Goal: Obtain resource: Obtain resource

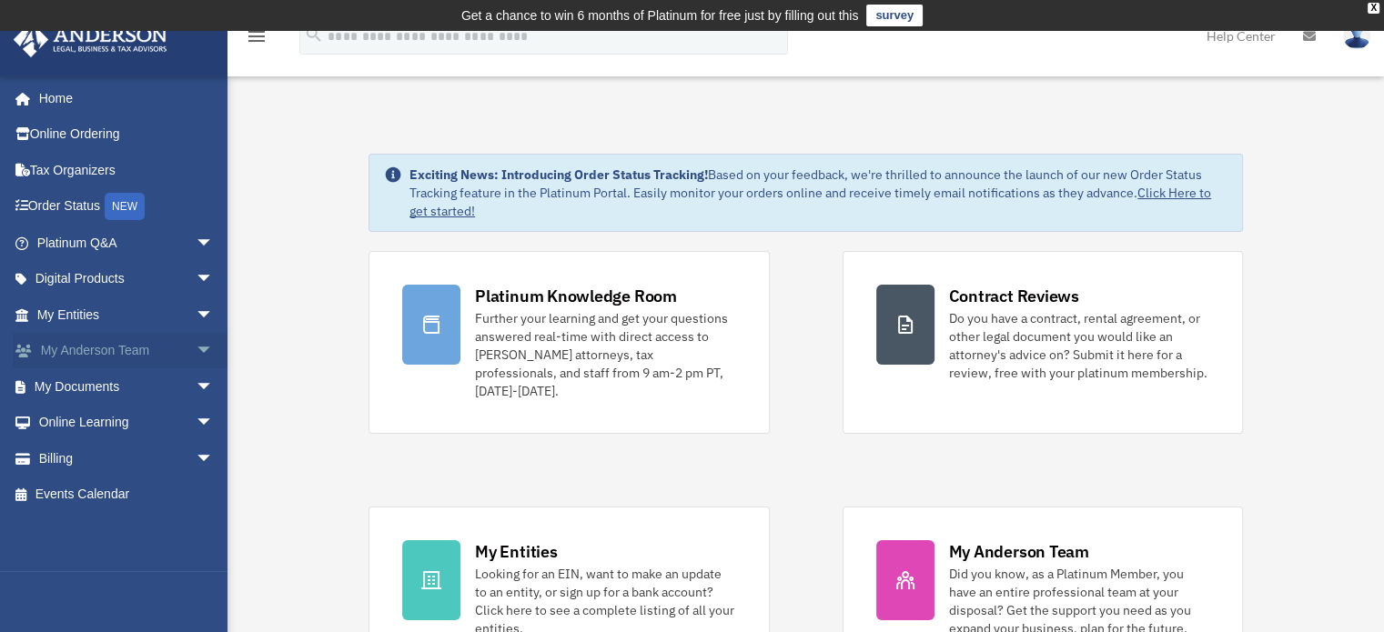
click at [196, 345] on span "arrow_drop_down" at bounding box center [214, 351] width 36 height 37
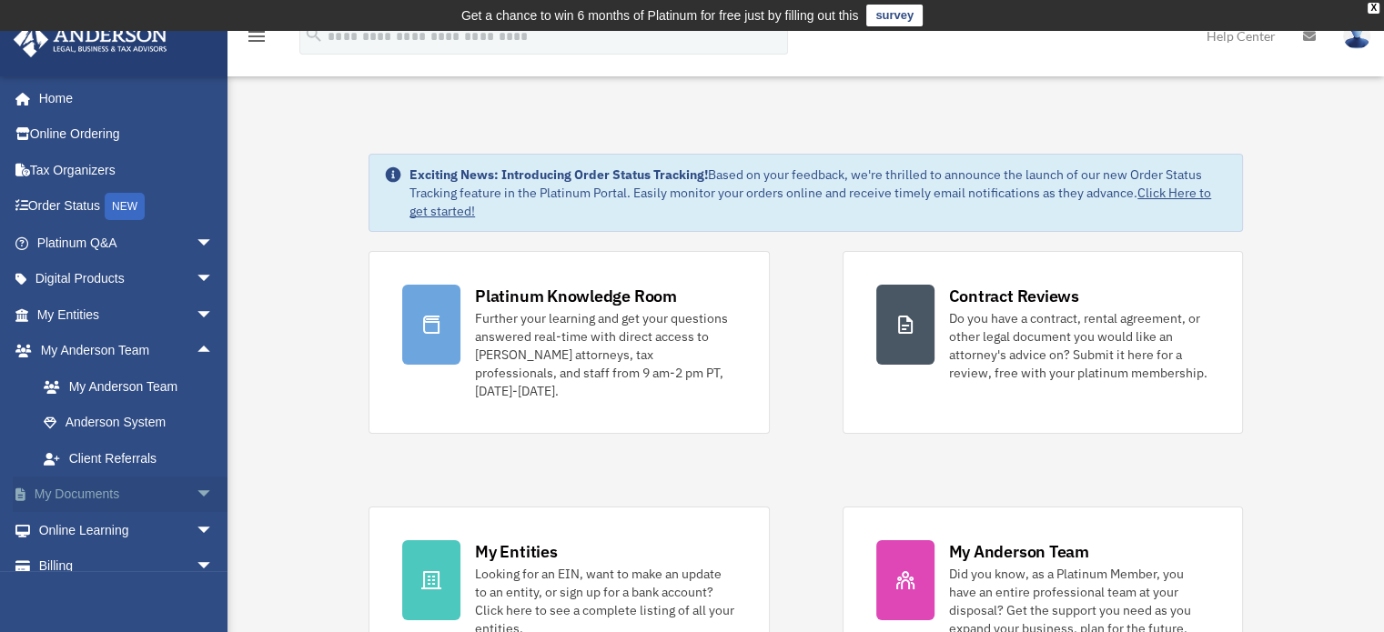
click at [196, 492] on span "arrow_drop_down" at bounding box center [214, 495] width 36 height 37
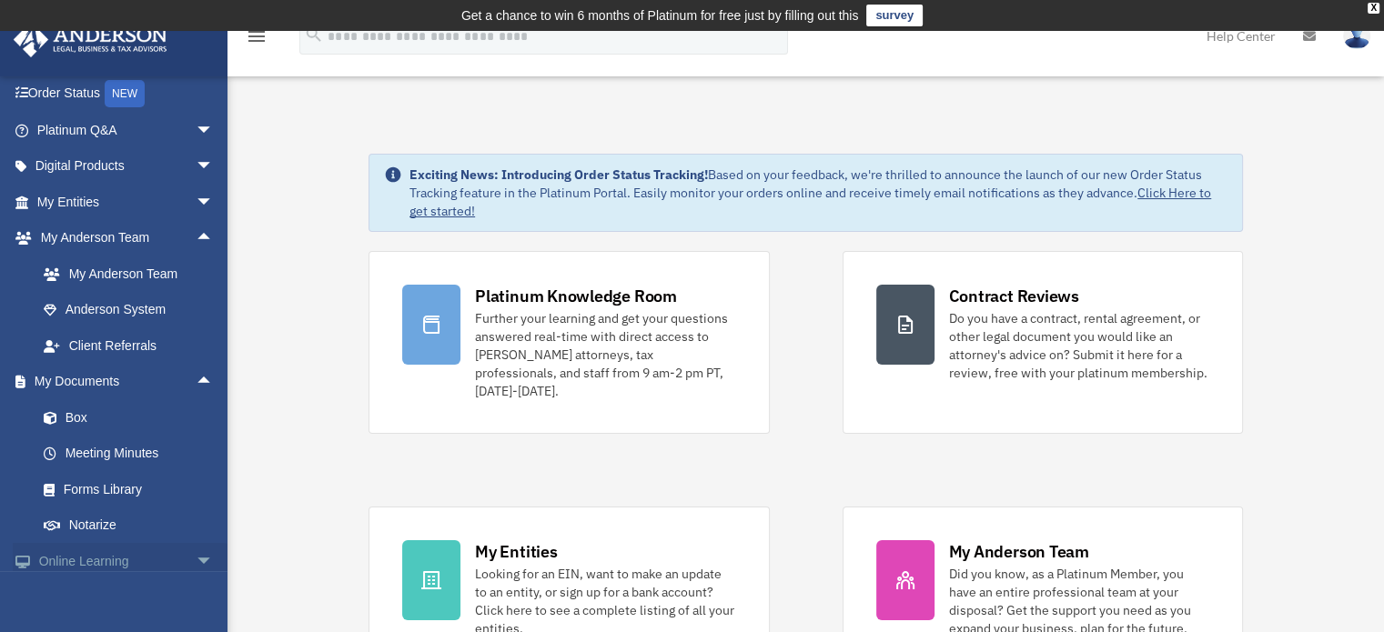
scroll to position [197, 0]
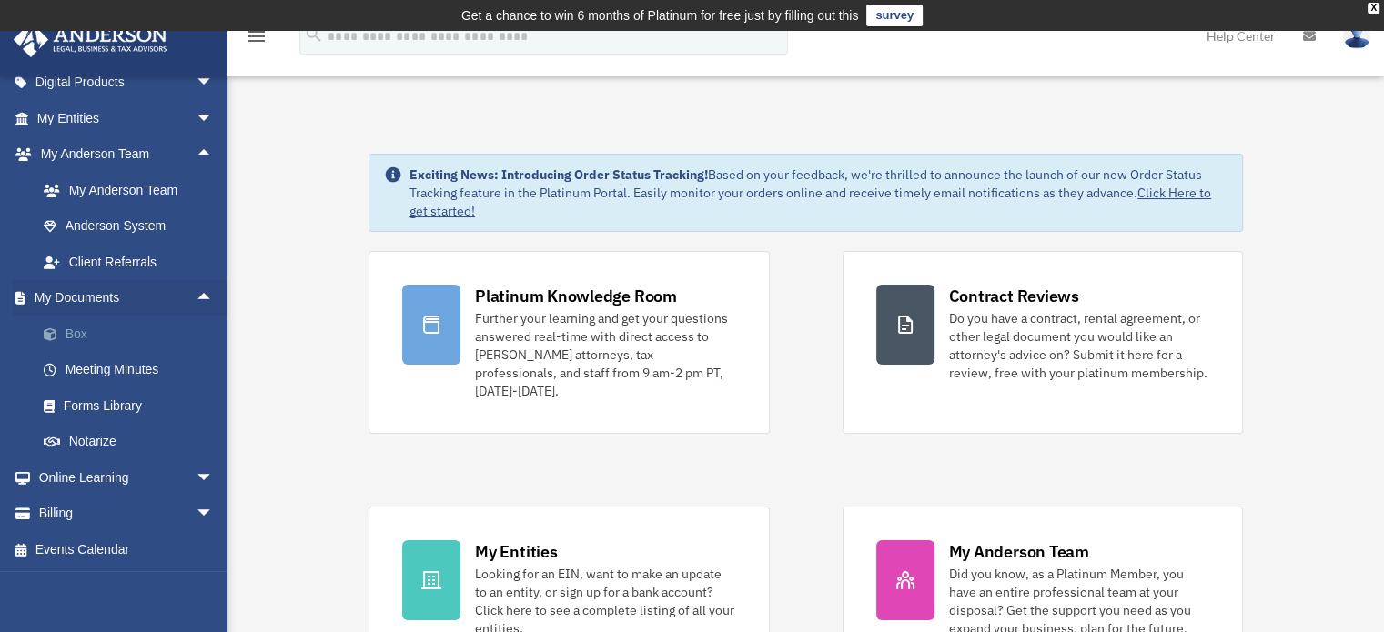
click at [77, 321] on link "Box" at bounding box center [133, 334] width 216 height 36
click at [77, 338] on link "Box" at bounding box center [133, 334] width 216 height 36
click at [80, 337] on link "Box" at bounding box center [133, 334] width 216 height 36
click at [90, 329] on link "Box" at bounding box center [133, 334] width 216 height 36
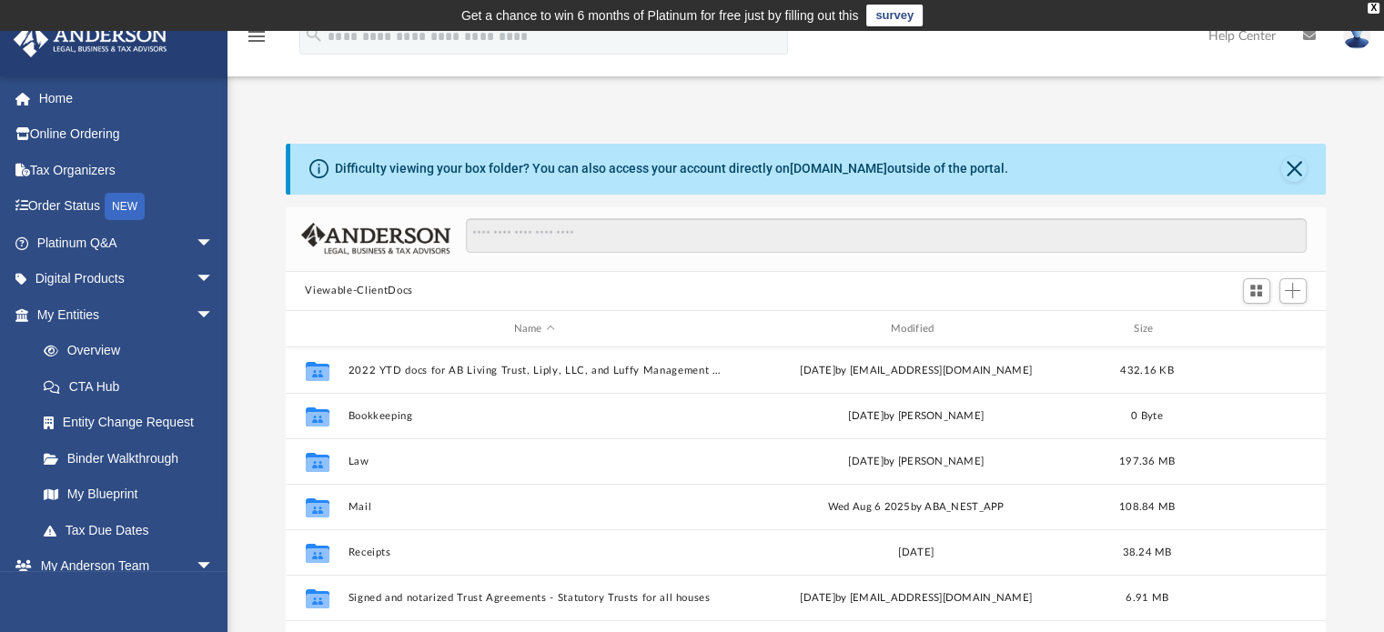
scroll to position [399, 1026]
click at [639, 288] on div "Viewable-ClientDocs" at bounding box center [806, 292] width 1041 height 40
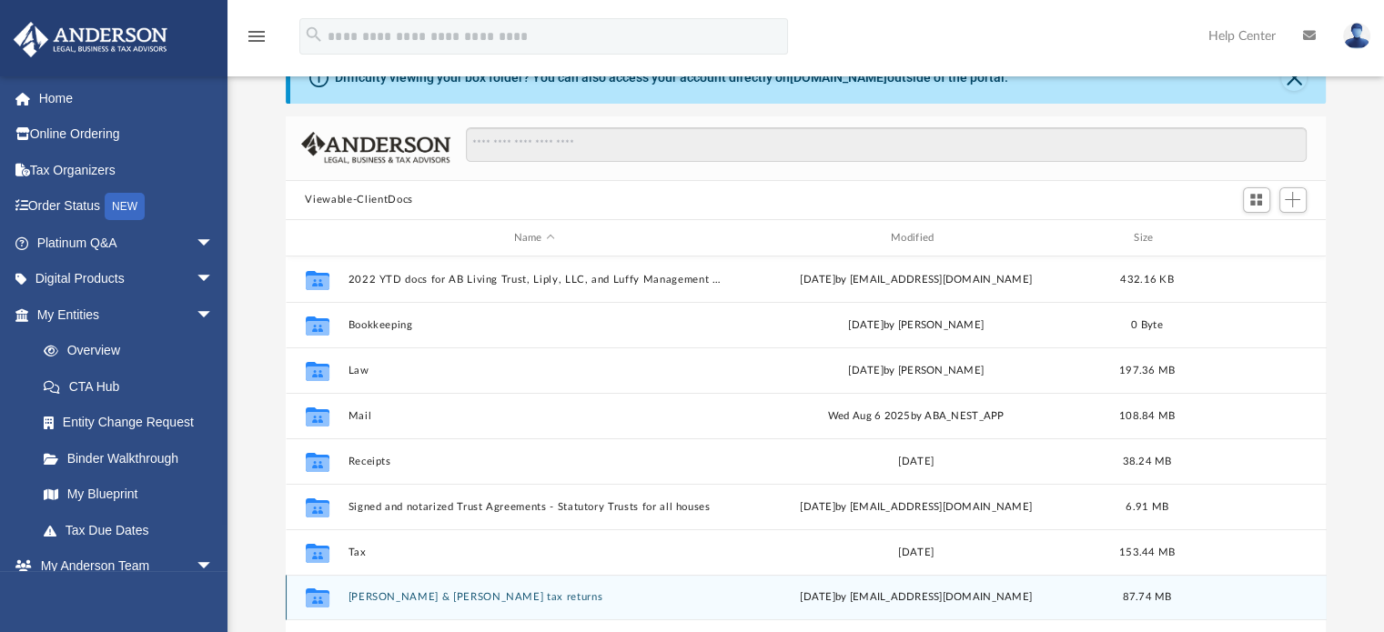
scroll to position [182, 0]
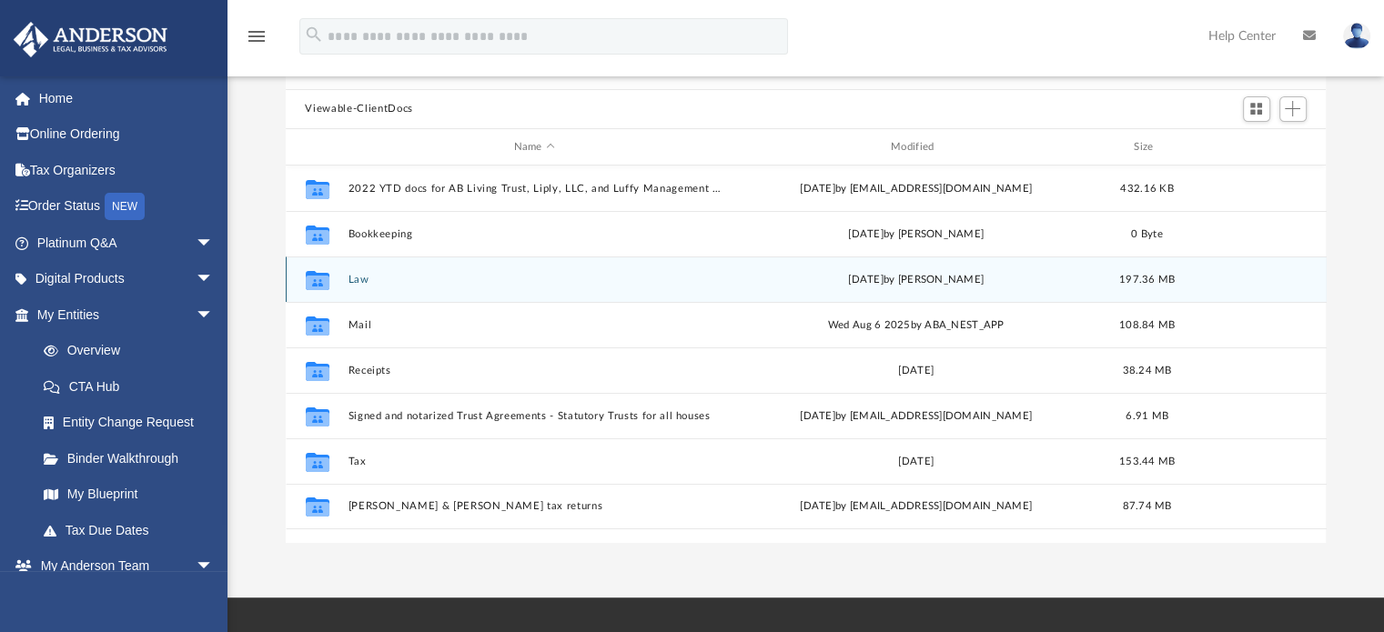
click at [368, 284] on button "Law" at bounding box center [534, 280] width 373 height 12
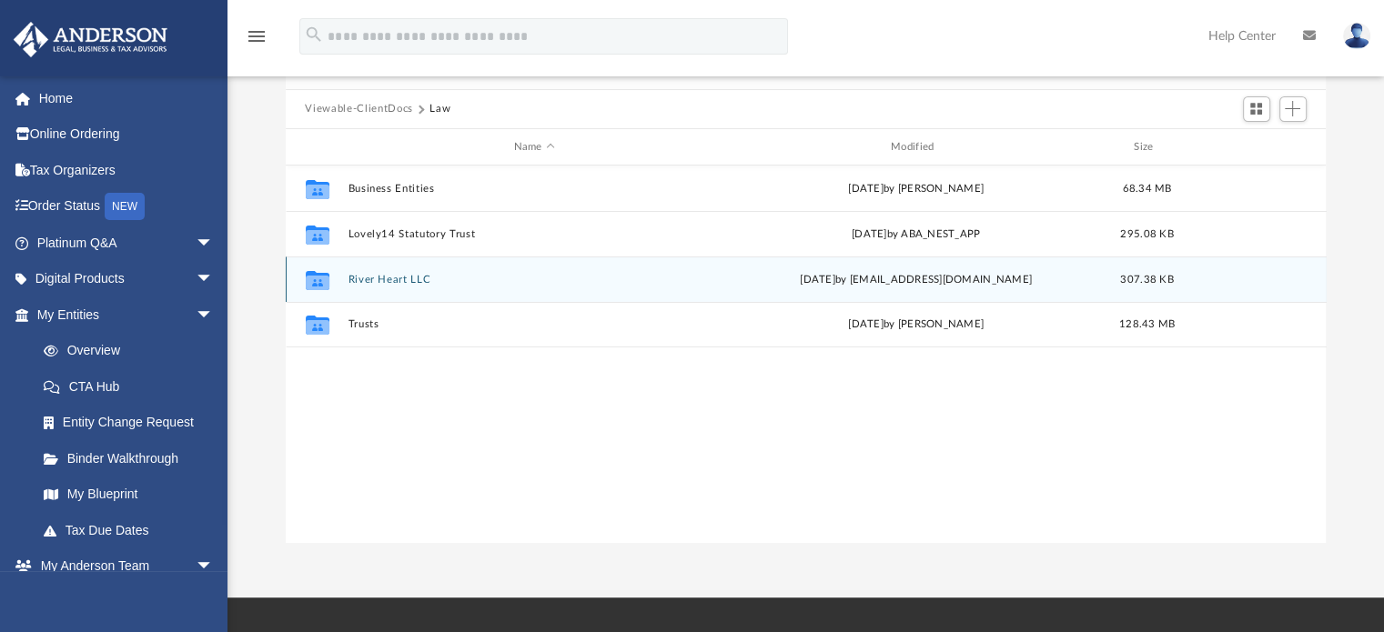
click at [375, 283] on button "River Heart LLC" at bounding box center [534, 280] width 373 height 12
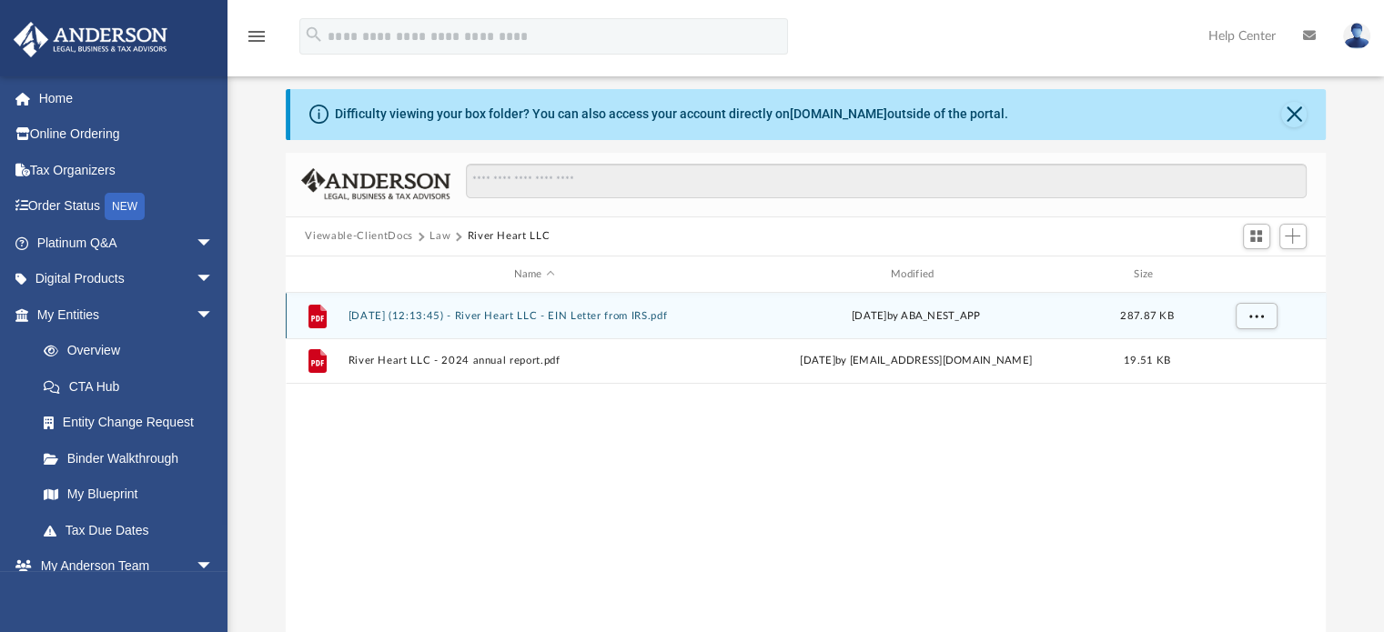
scroll to position [0, 0]
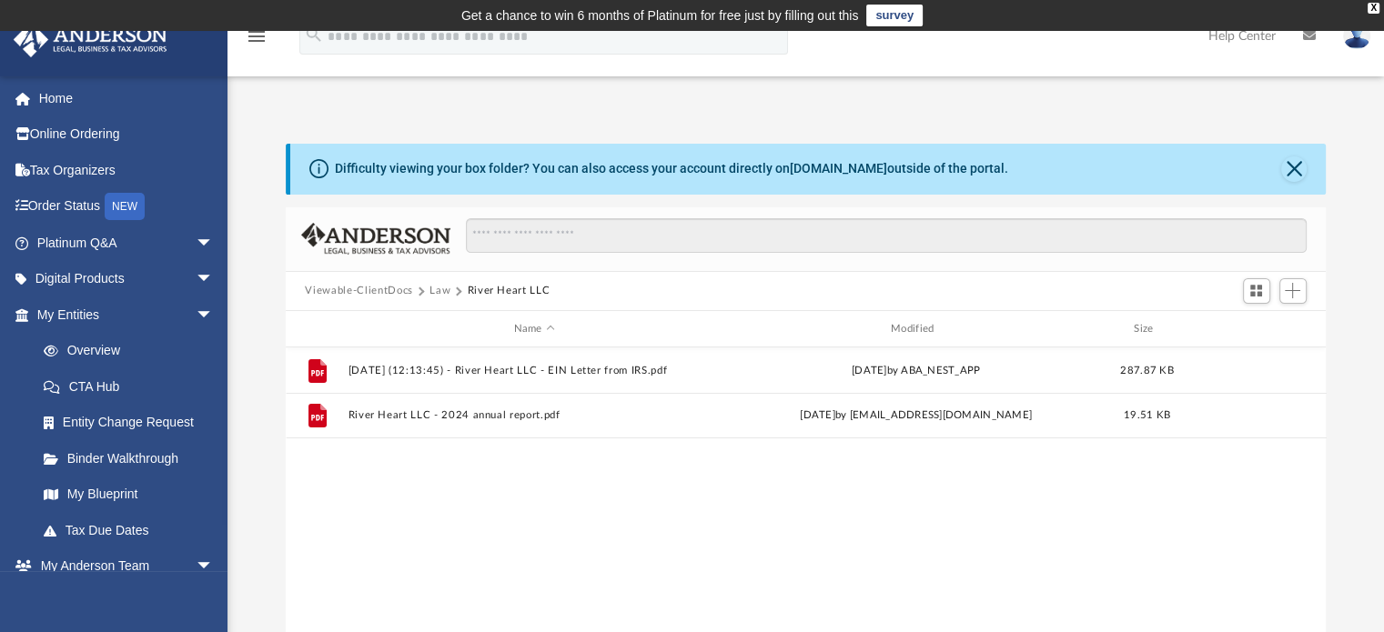
click at [419, 288] on span at bounding box center [420, 291] width 9 height 9
click at [433, 287] on button "Law" at bounding box center [439, 291] width 21 height 16
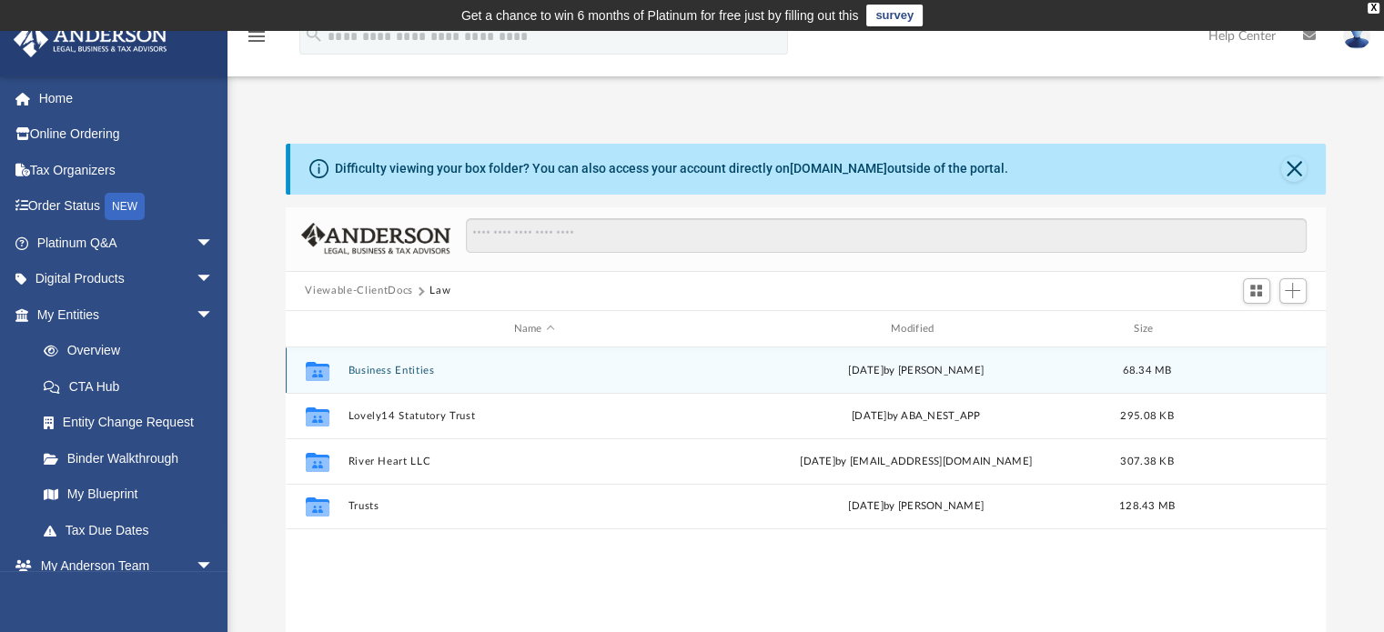
click at [381, 371] on button "Business Entities" at bounding box center [534, 371] width 373 height 12
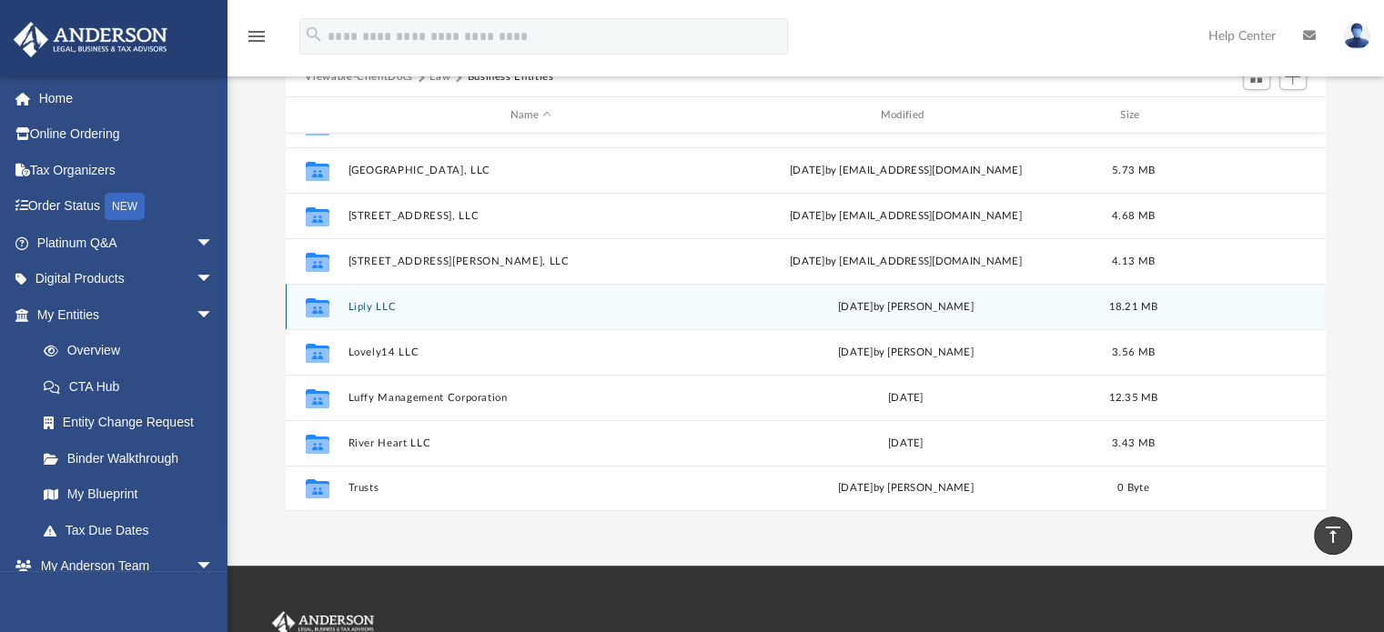
scroll to position [109, 0]
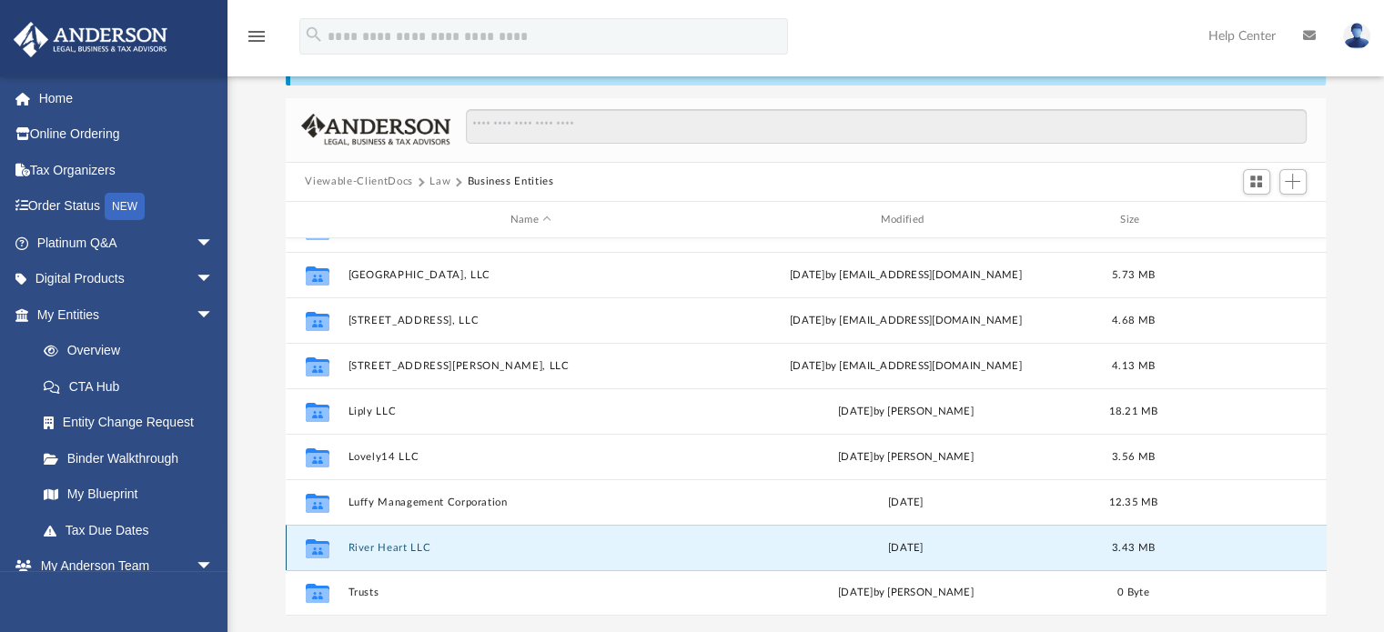
click at [408, 553] on button "River Heart LLC" at bounding box center [531, 548] width 367 height 12
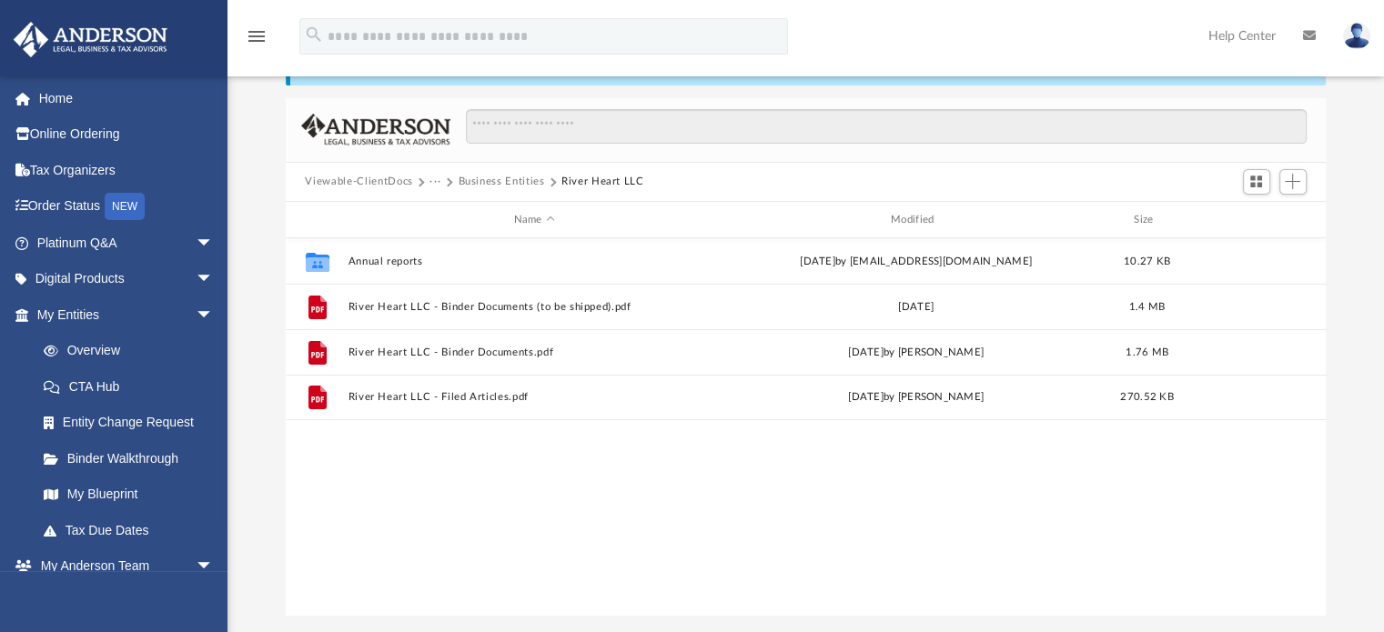
scroll to position [0, 0]
click at [408, 541] on div "Collaborated Folder Annual reports Wed Sep 6 2023 by tamvo1652@gmail.com 10.27 …" at bounding box center [806, 426] width 1041 height 377
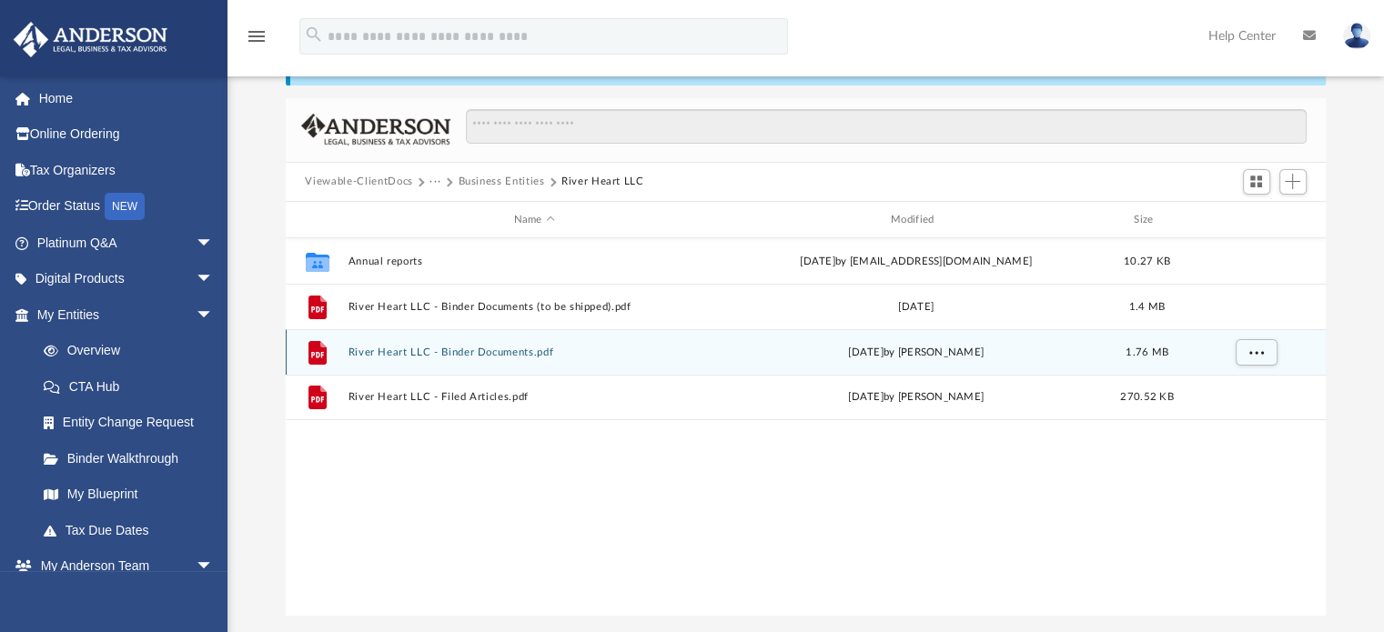
click at [451, 348] on button "River Heart LLC - Binder Documents.pdf" at bounding box center [534, 353] width 373 height 12
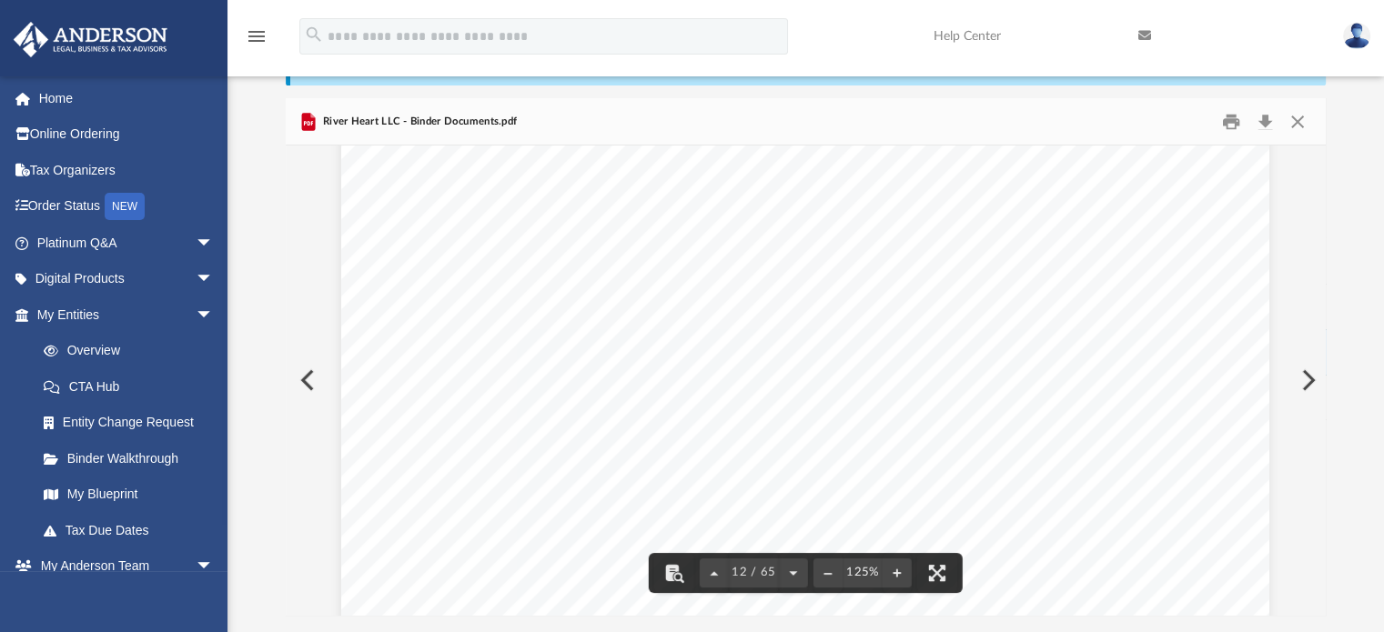
scroll to position [14013, 0]
click at [310, 388] on button "Preview" at bounding box center [306, 380] width 40 height 51
click at [1299, 116] on button "Close" at bounding box center [1297, 121] width 33 height 28
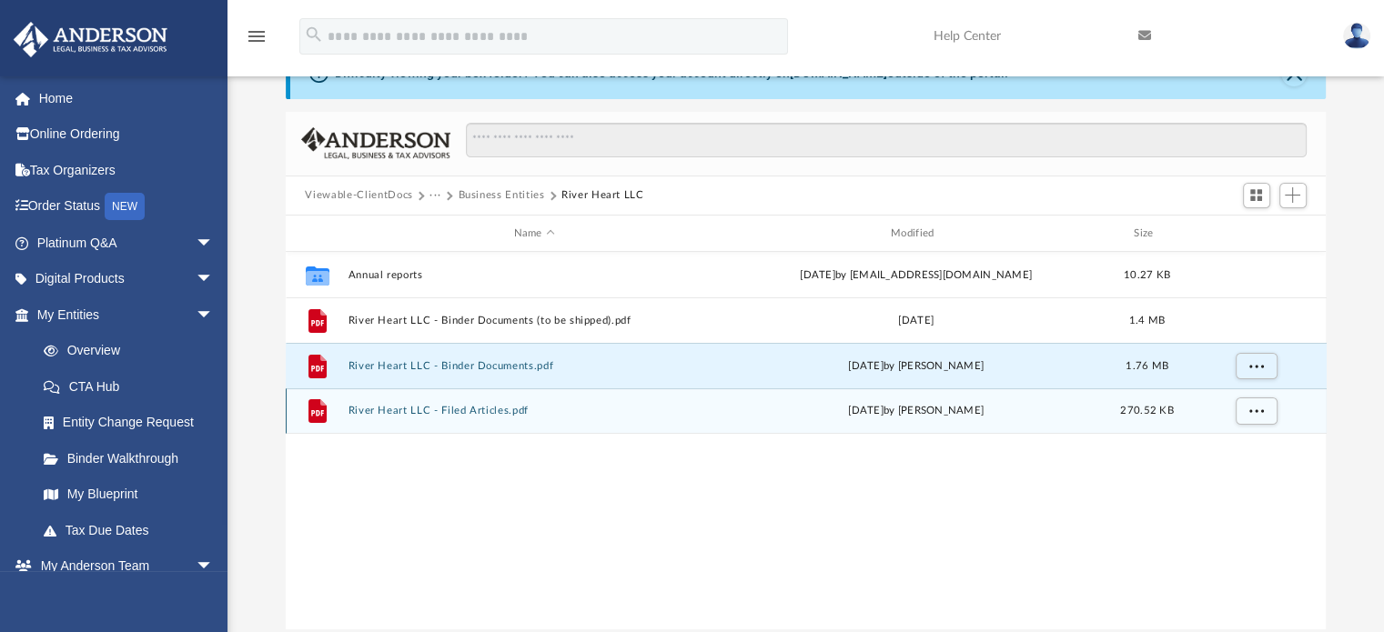
scroll to position [182, 0]
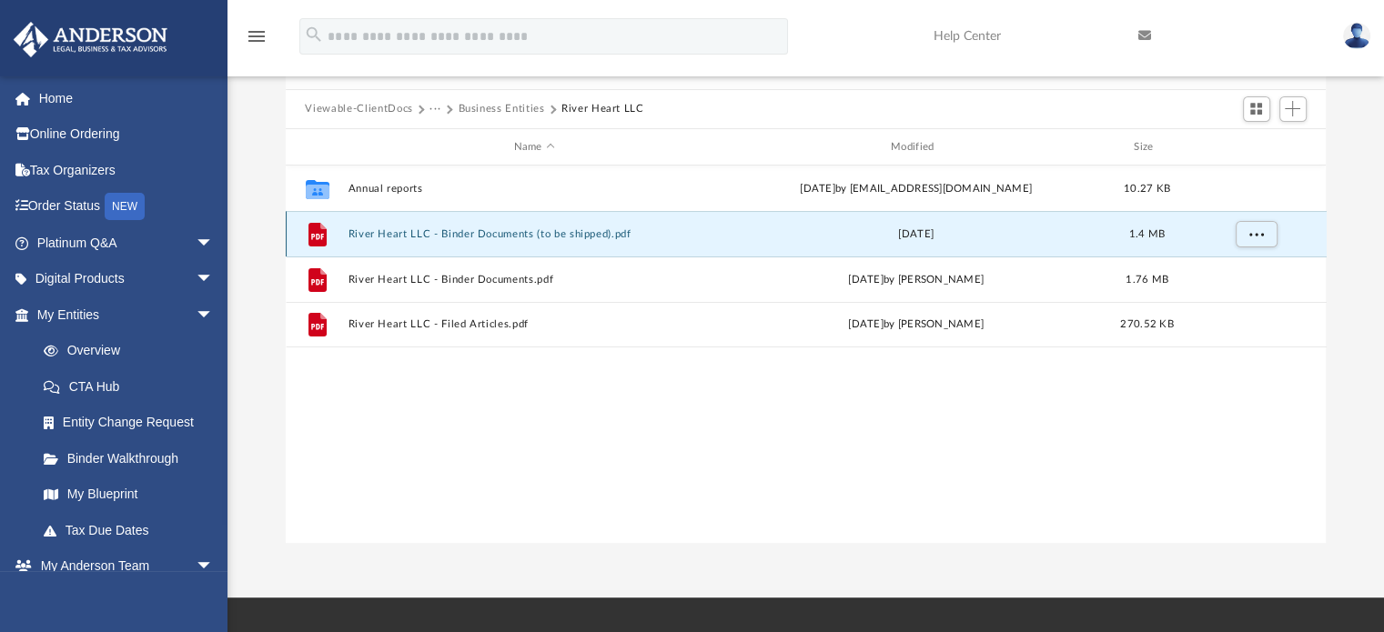
click at [629, 235] on button "River Heart LLC - Binder Documents (to be shipped).pdf" at bounding box center [534, 234] width 373 height 12
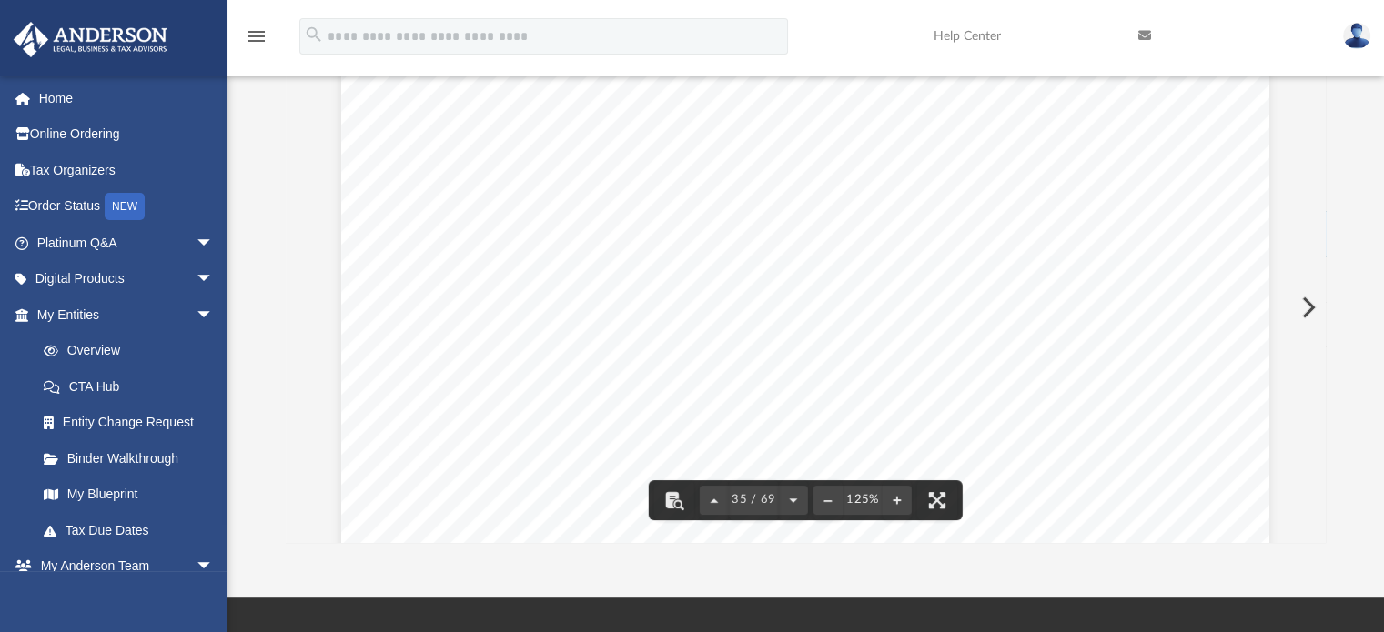
scroll to position [42723, 0]
drag, startPoint x: 1320, startPoint y: 305, endPoint x: 1322, endPoint y: 336, distance: 31.0
click at [1322, 336] on div "Operating Agreement of River Heart LLC Page 16 of 44 Section 10.06 Other Inform…" at bounding box center [806, 308] width 1041 height 470
drag, startPoint x: 1323, startPoint y: 307, endPoint x: 1321, endPoint y: 337, distance: 30.1
click at [1321, 337] on div "Operating Agreement of River Heart LLC Page 16 of 44 Section 10.06 Other Inform…" at bounding box center [806, 308] width 1041 height 470
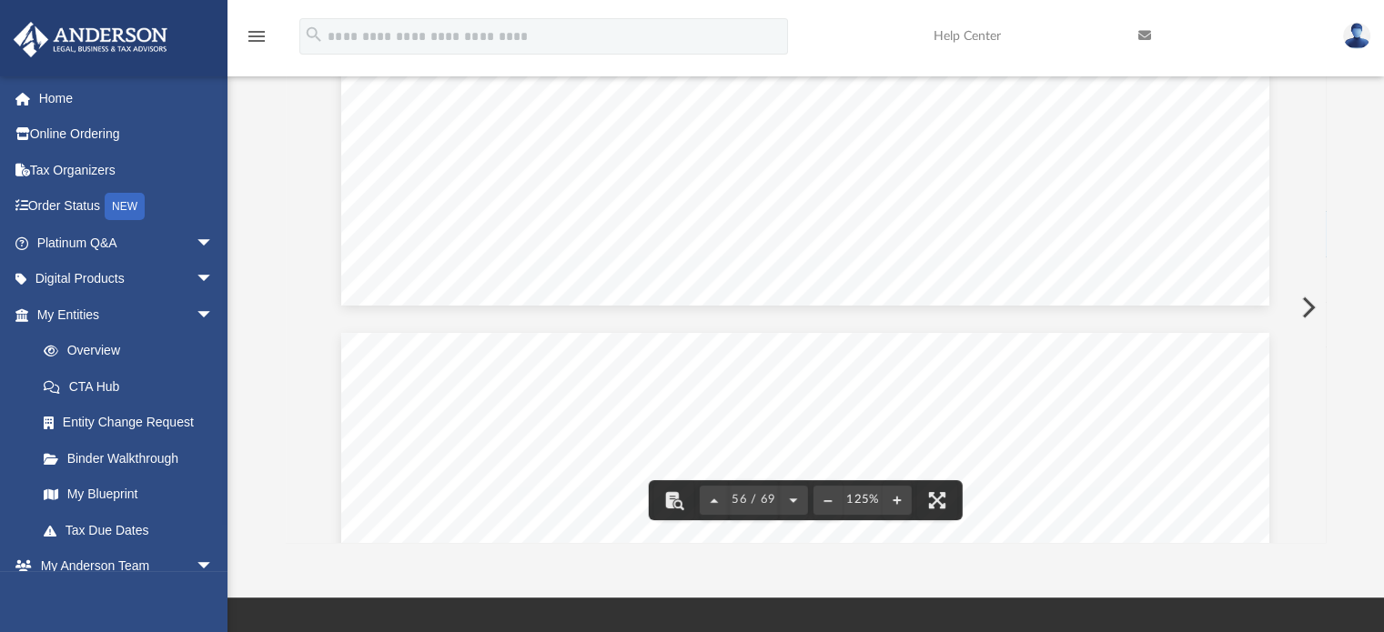
scroll to position [67382, 0]
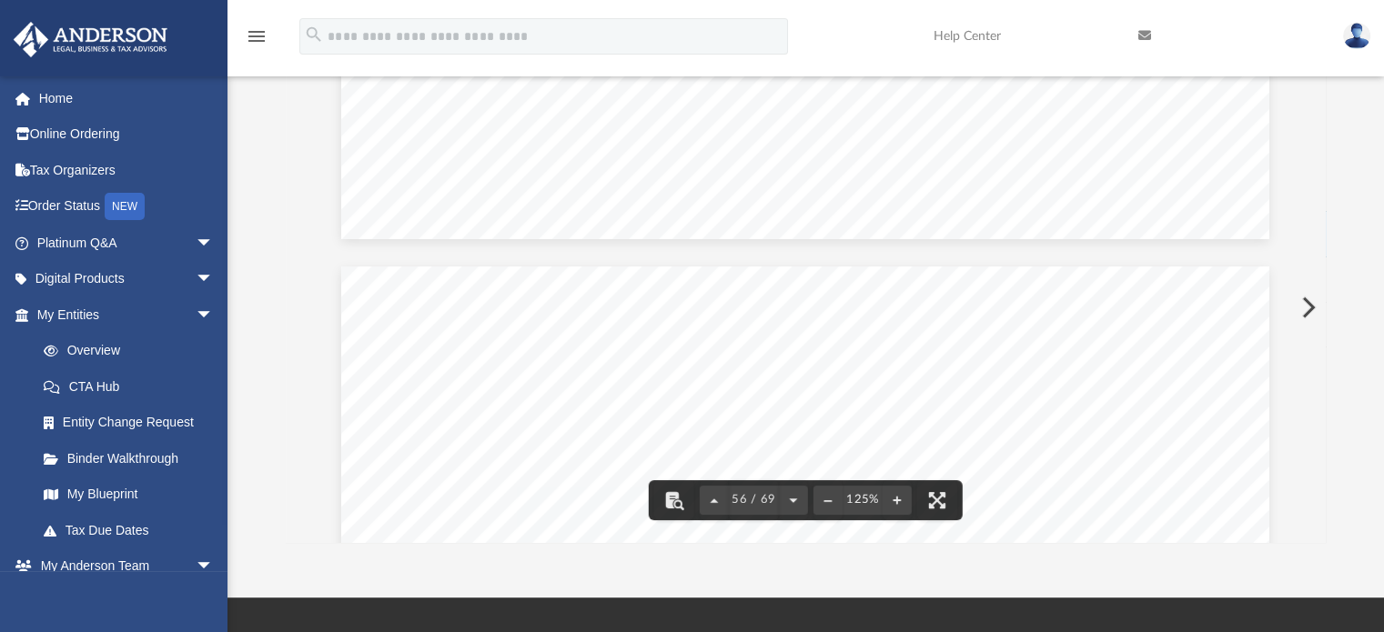
drag, startPoint x: 925, startPoint y: 440, endPoint x: 936, endPoint y: 431, distance: 14.2
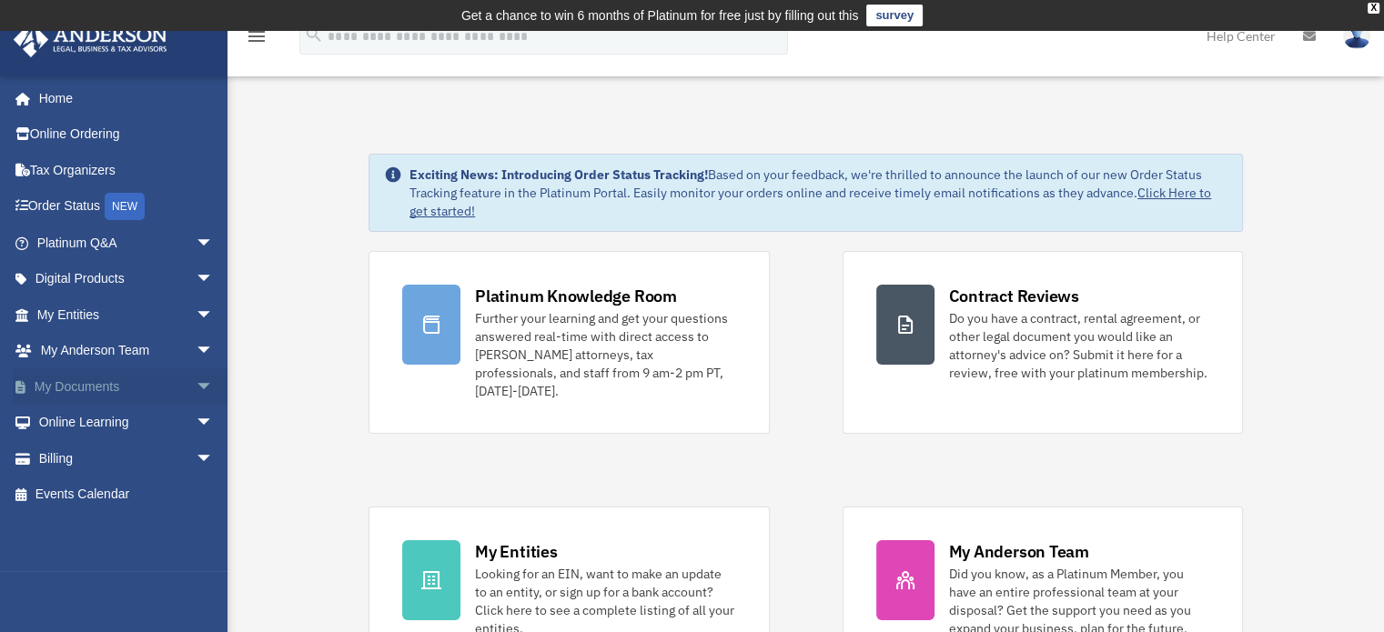
click at [196, 389] on span "arrow_drop_down" at bounding box center [214, 387] width 36 height 37
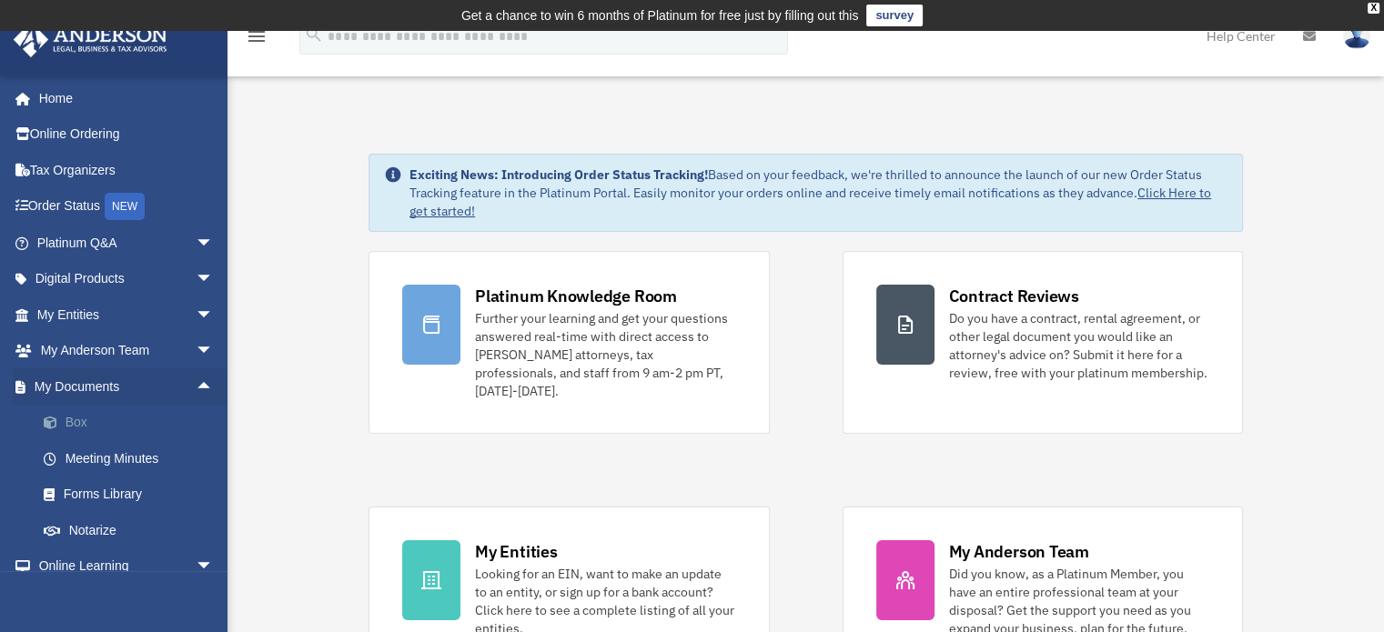
click at [76, 419] on link "Box" at bounding box center [133, 423] width 216 height 36
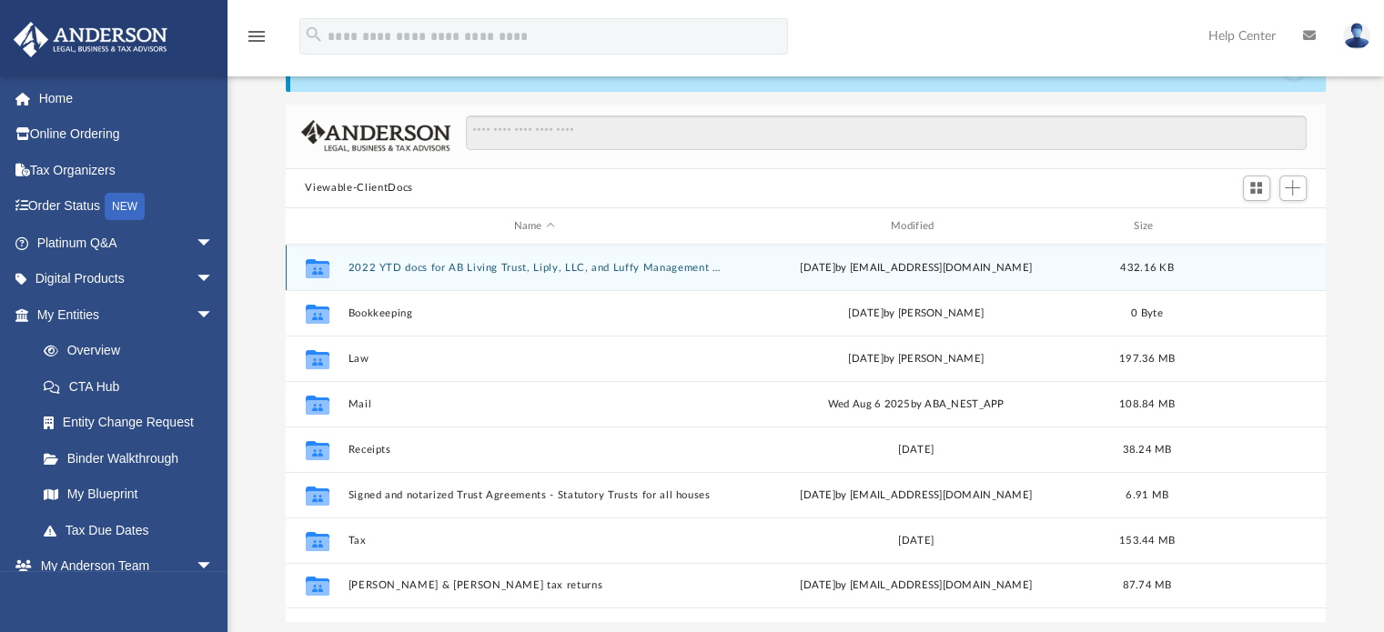
scroll to position [182, 0]
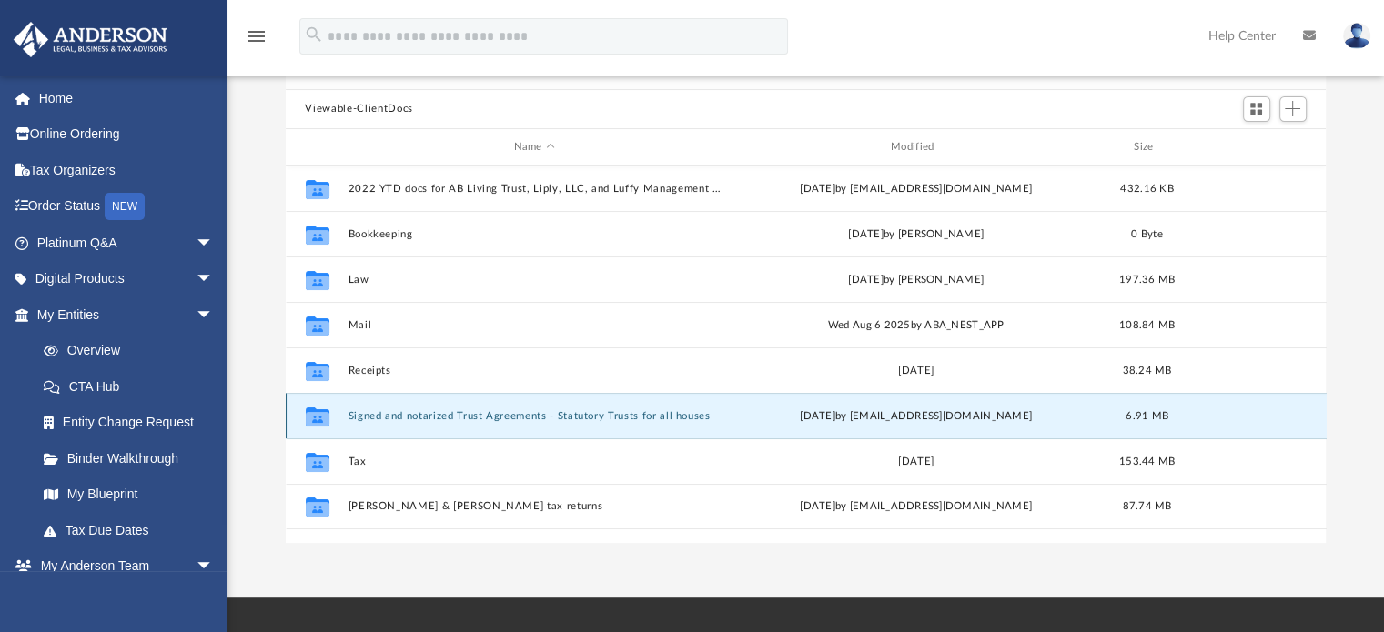
click at [447, 414] on button "Signed and notarized Trust Agreements - Statutory Trusts for all houses" at bounding box center [534, 416] width 373 height 12
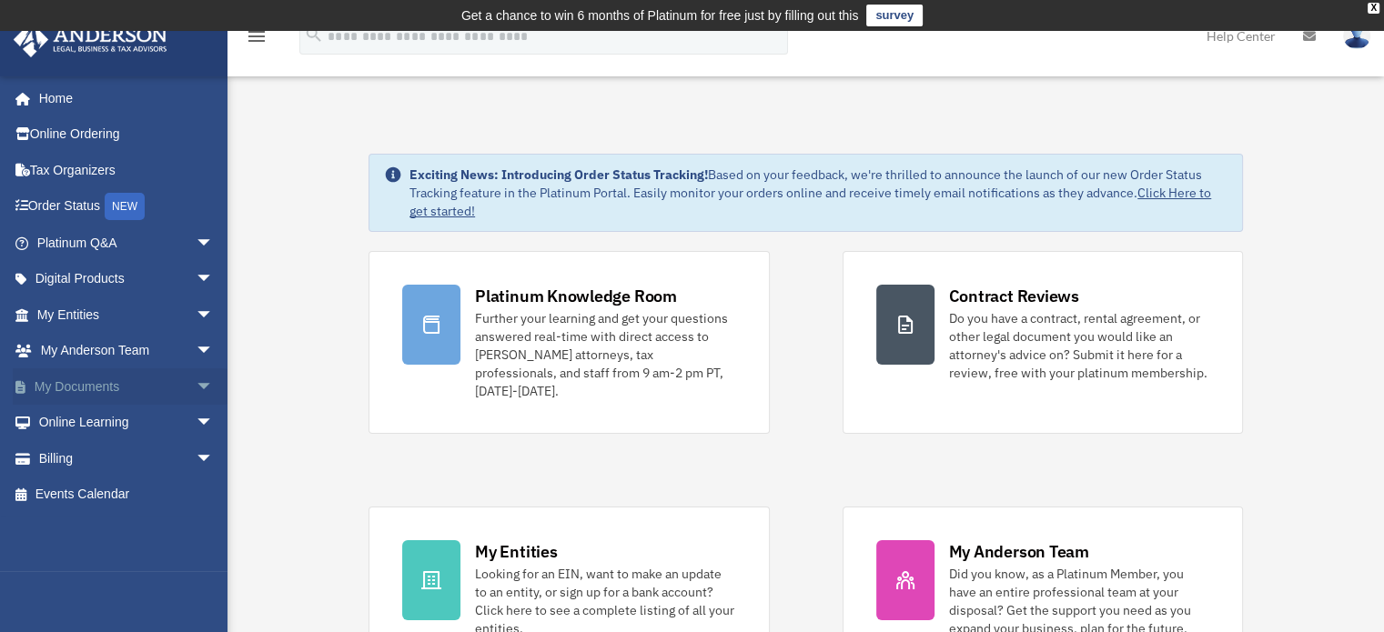
click at [196, 388] on span "arrow_drop_down" at bounding box center [214, 387] width 36 height 37
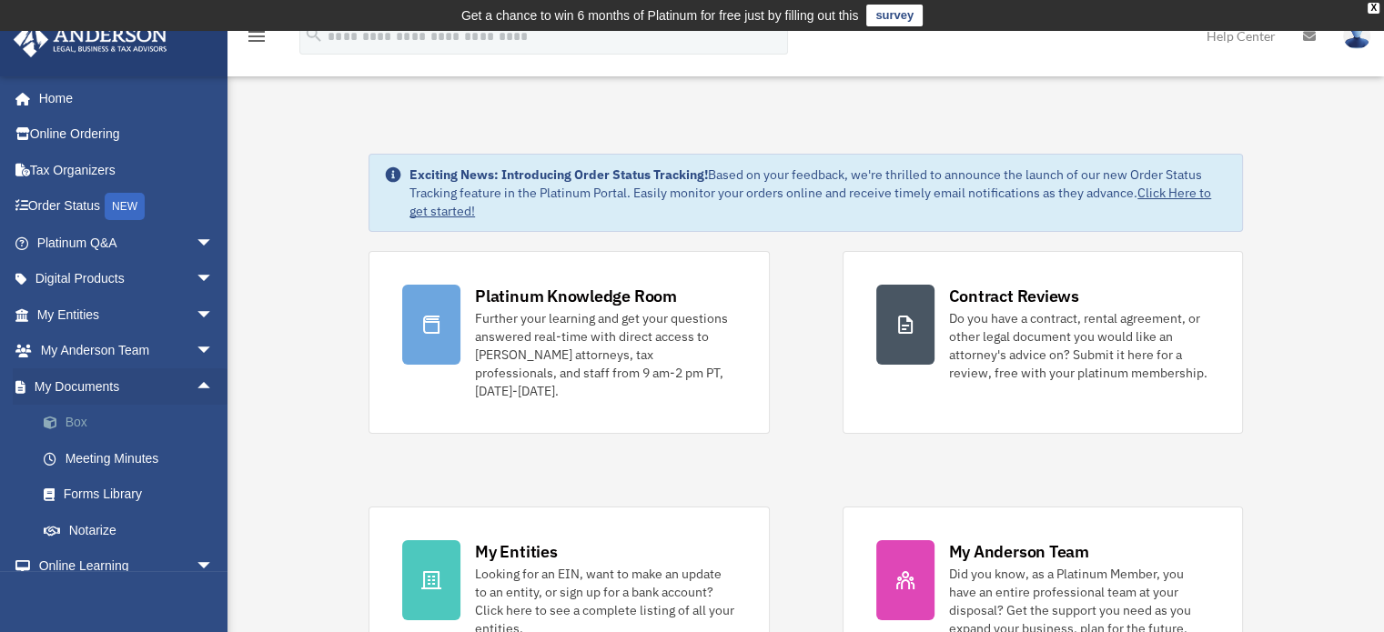
click at [76, 421] on link "Box" at bounding box center [133, 423] width 216 height 36
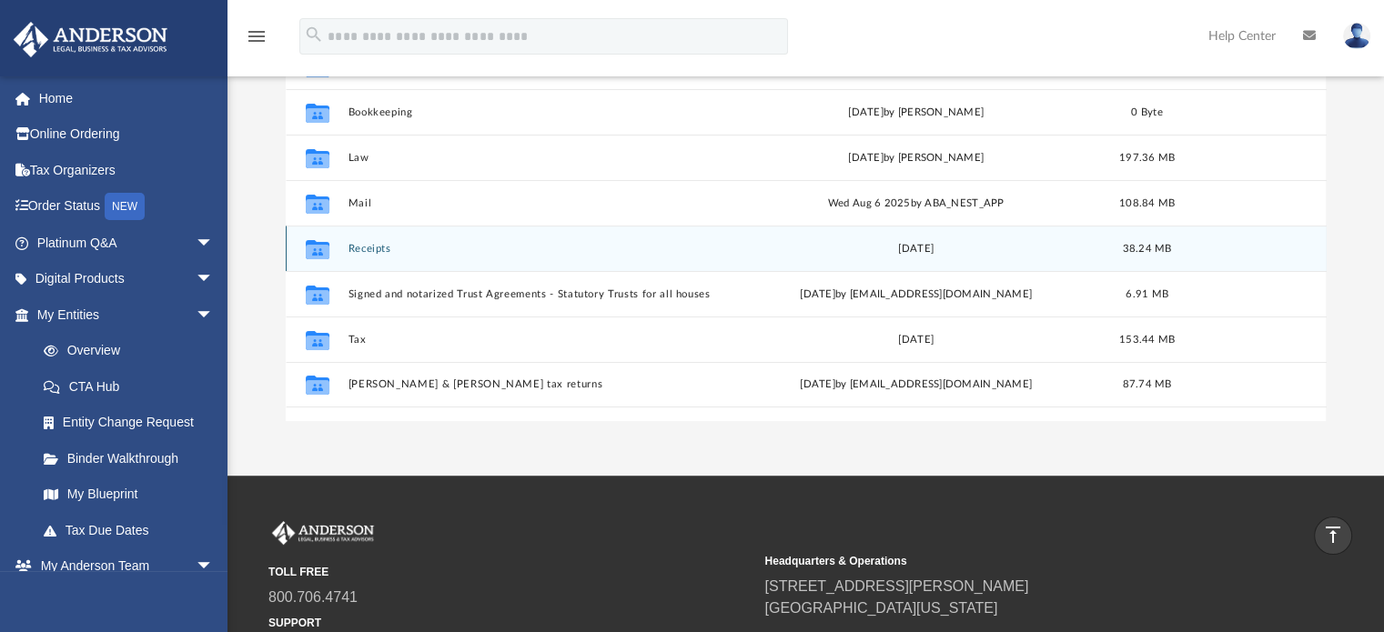
scroll to position [273, 0]
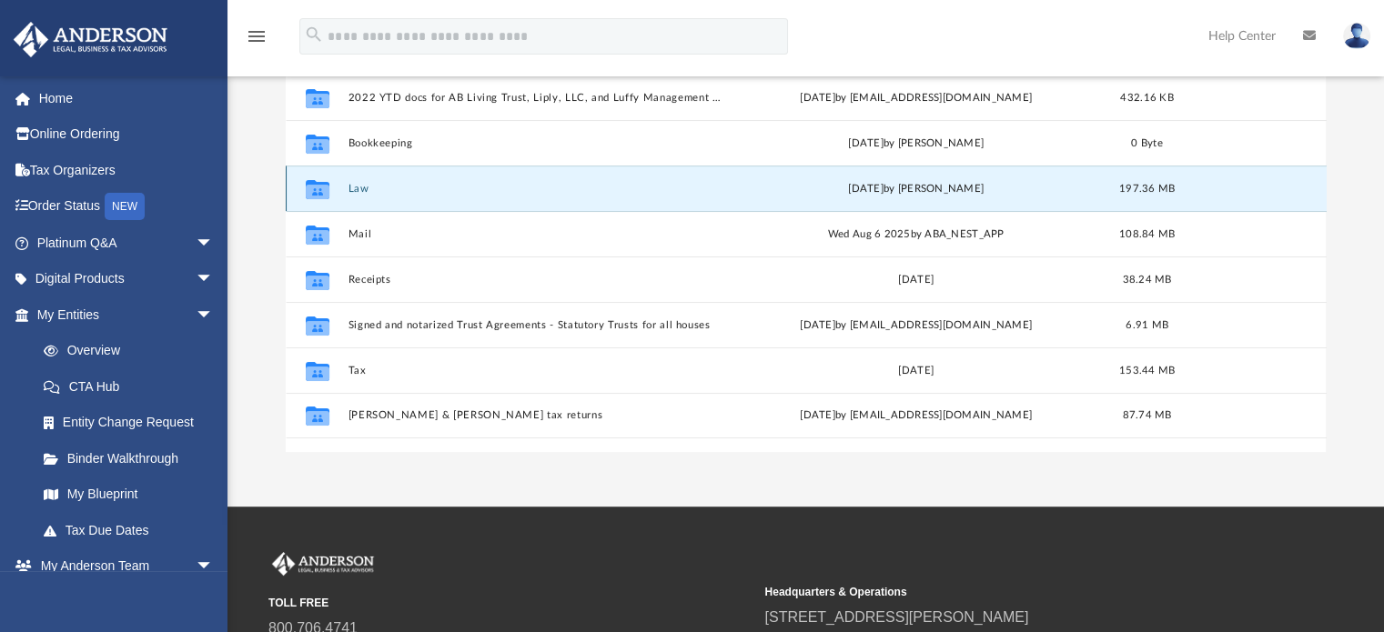
click at [368, 184] on button "Law" at bounding box center [534, 189] width 373 height 12
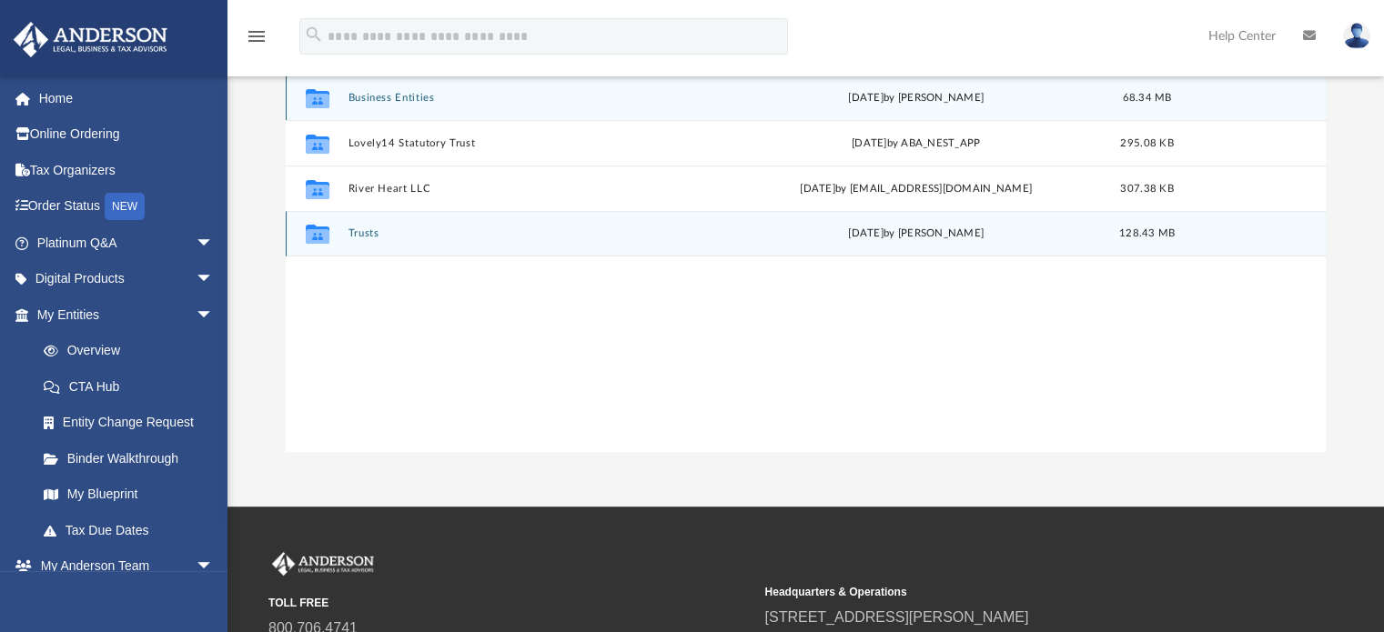
scroll to position [91, 0]
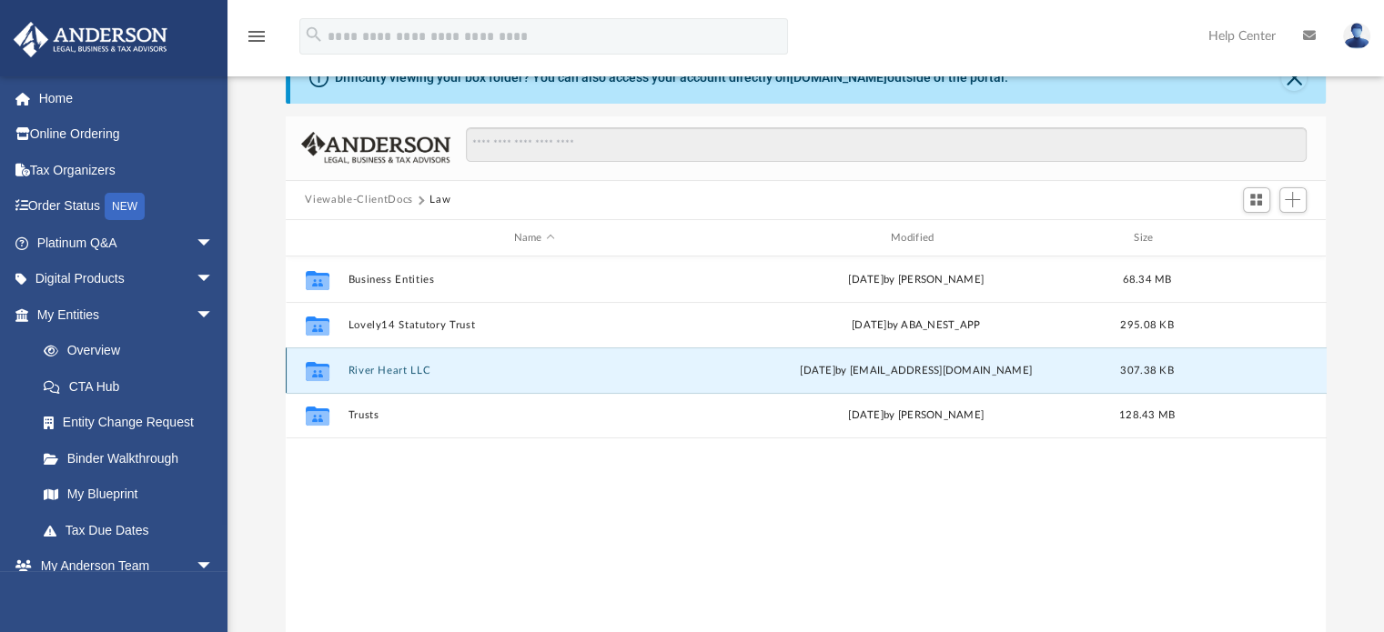
click at [400, 369] on button "River Heart LLC" at bounding box center [534, 371] width 373 height 12
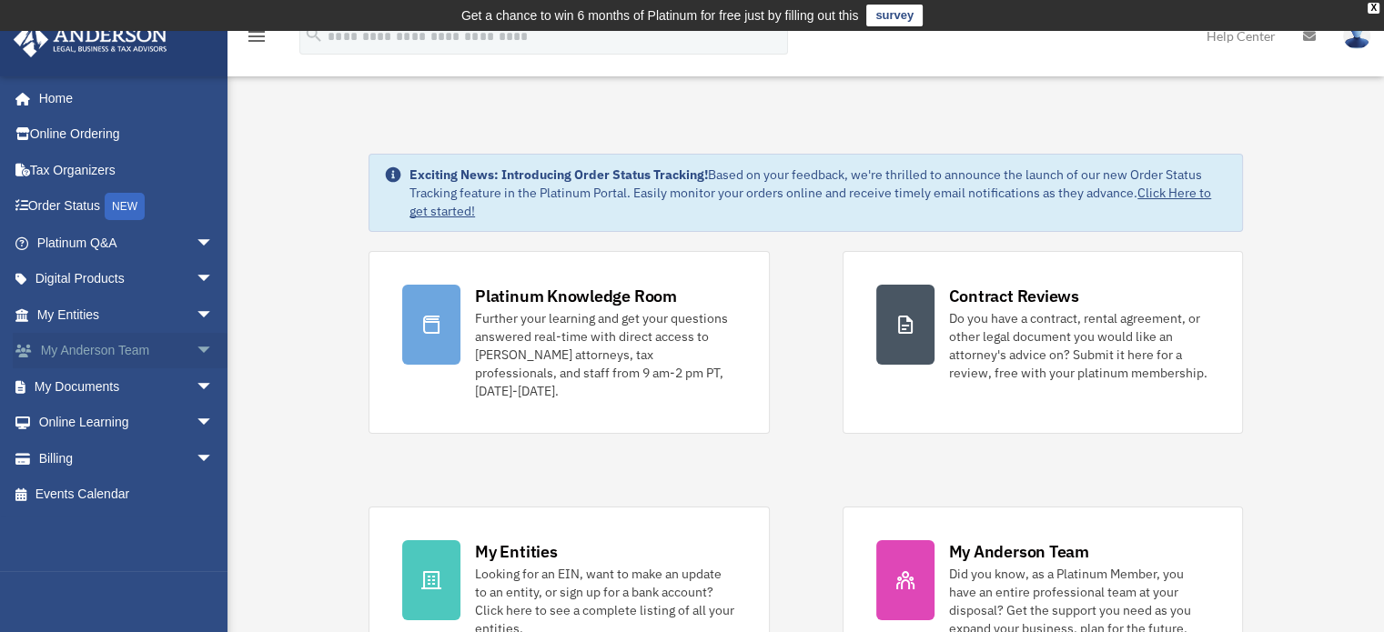
click at [200, 341] on span "arrow_drop_down" at bounding box center [214, 351] width 36 height 37
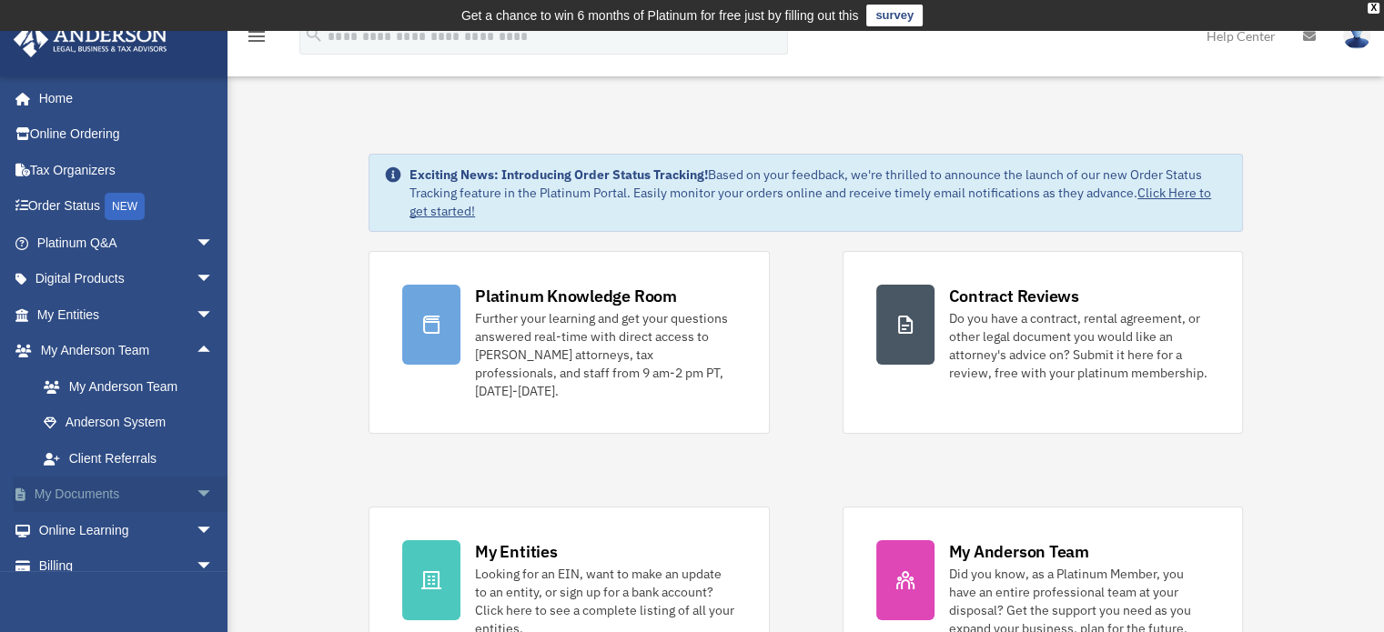
click at [196, 494] on span "arrow_drop_down" at bounding box center [214, 495] width 36 height 37
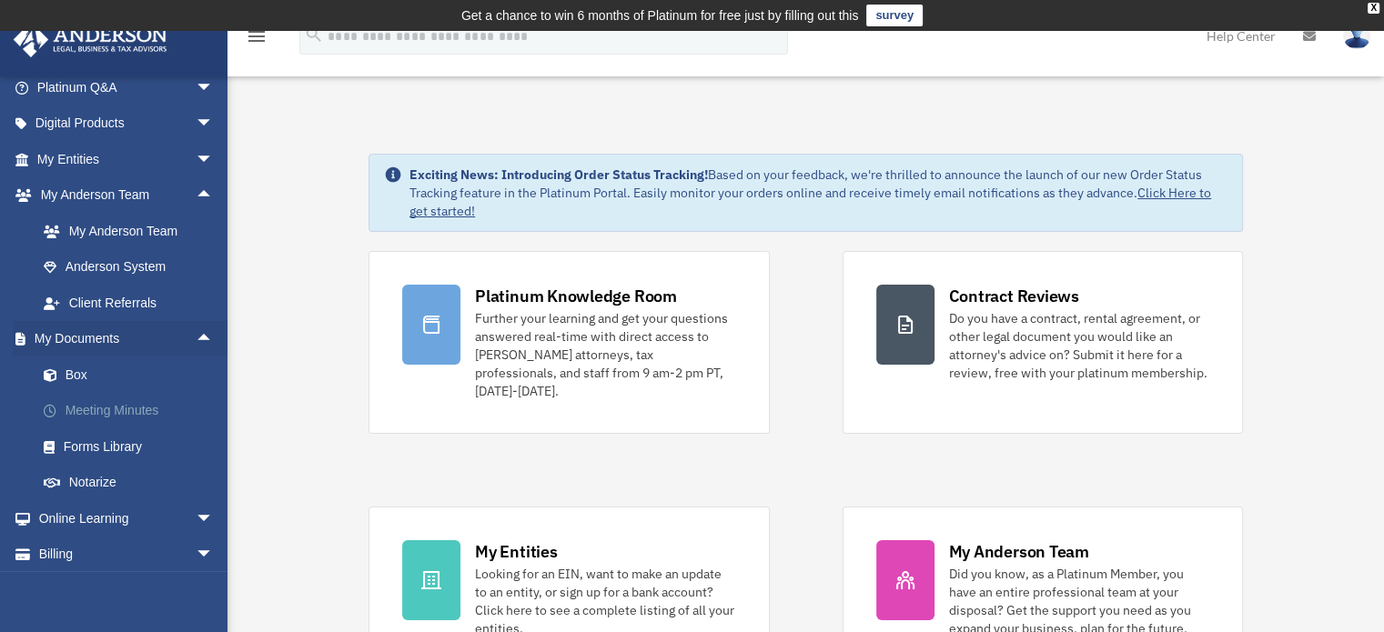
scroll to position [197, 0]
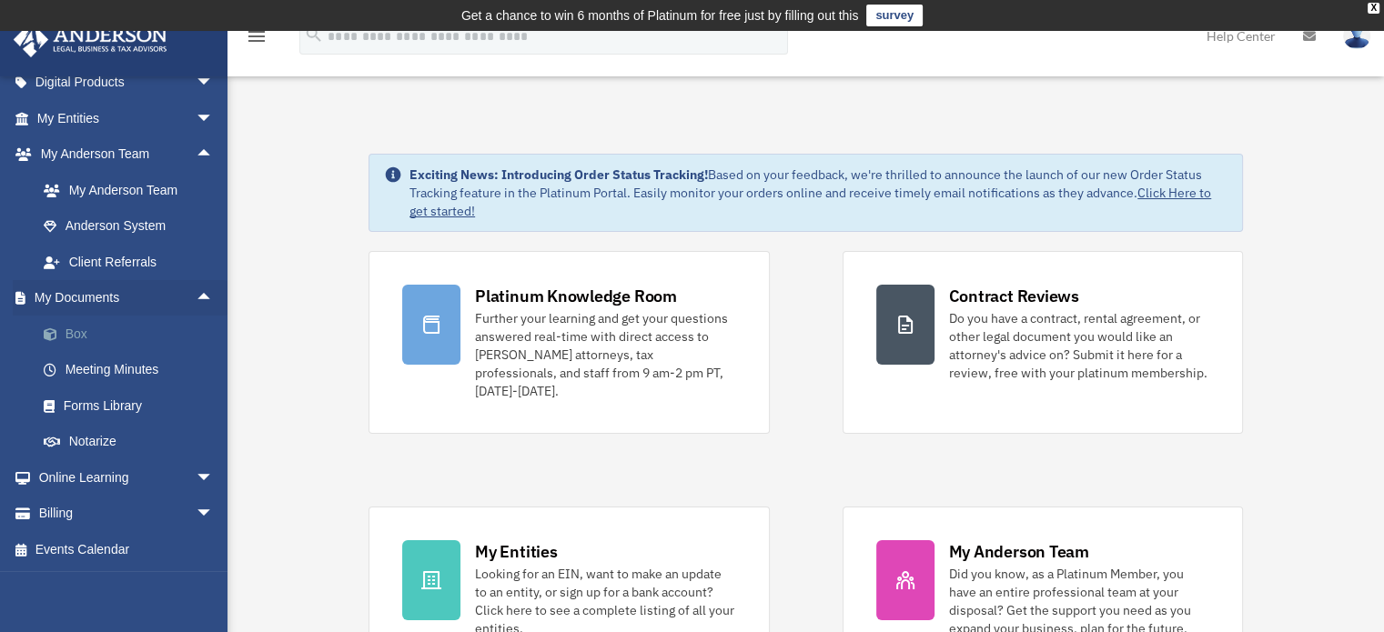
click at [62, 328] on span at bounding box center [60, 334] width 12 height 13
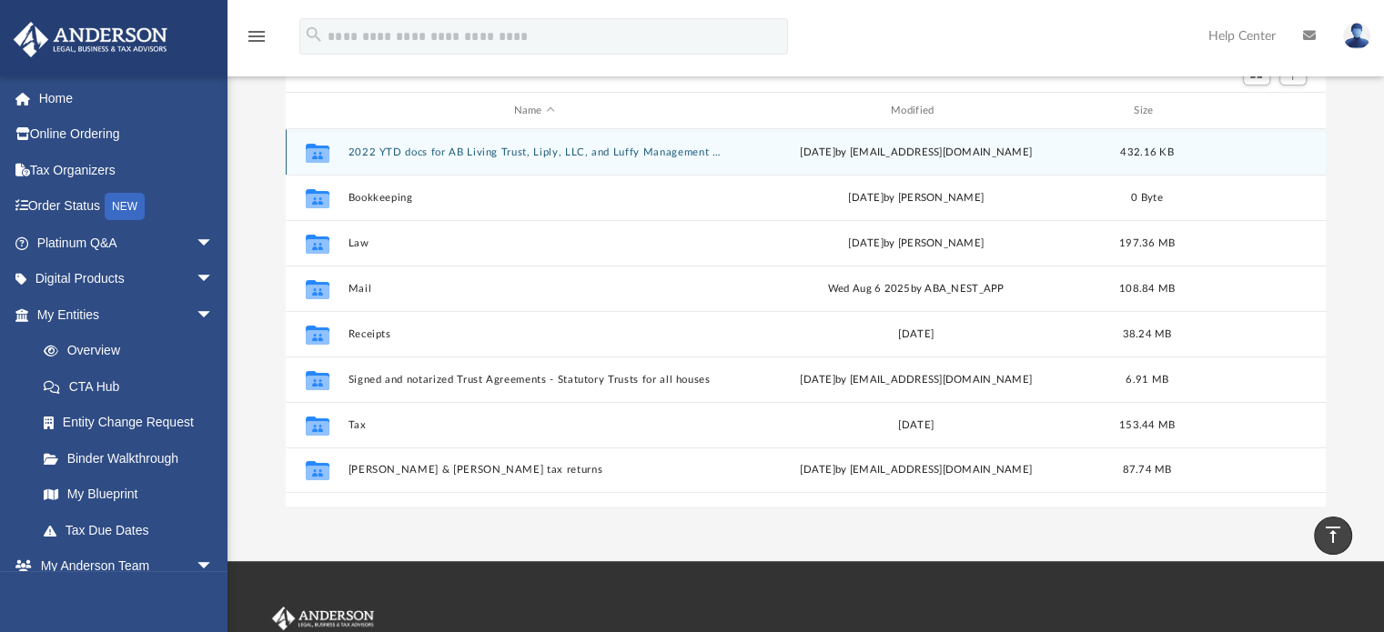
scroll to position [187, 0]
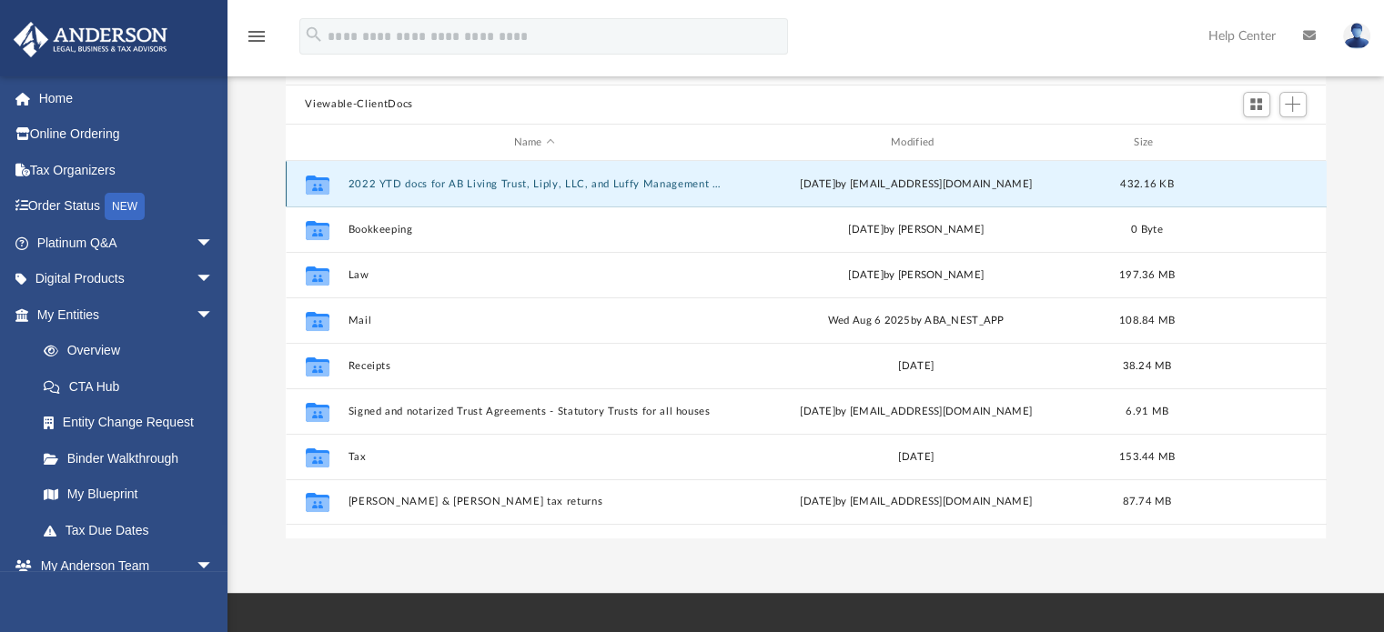
click at [426, 182] on button "2022 YTD docs for AB Living Trust, Liply, LLC, and Luffy Management Corporation" at bounding box center [534, 184] width 373 height 12
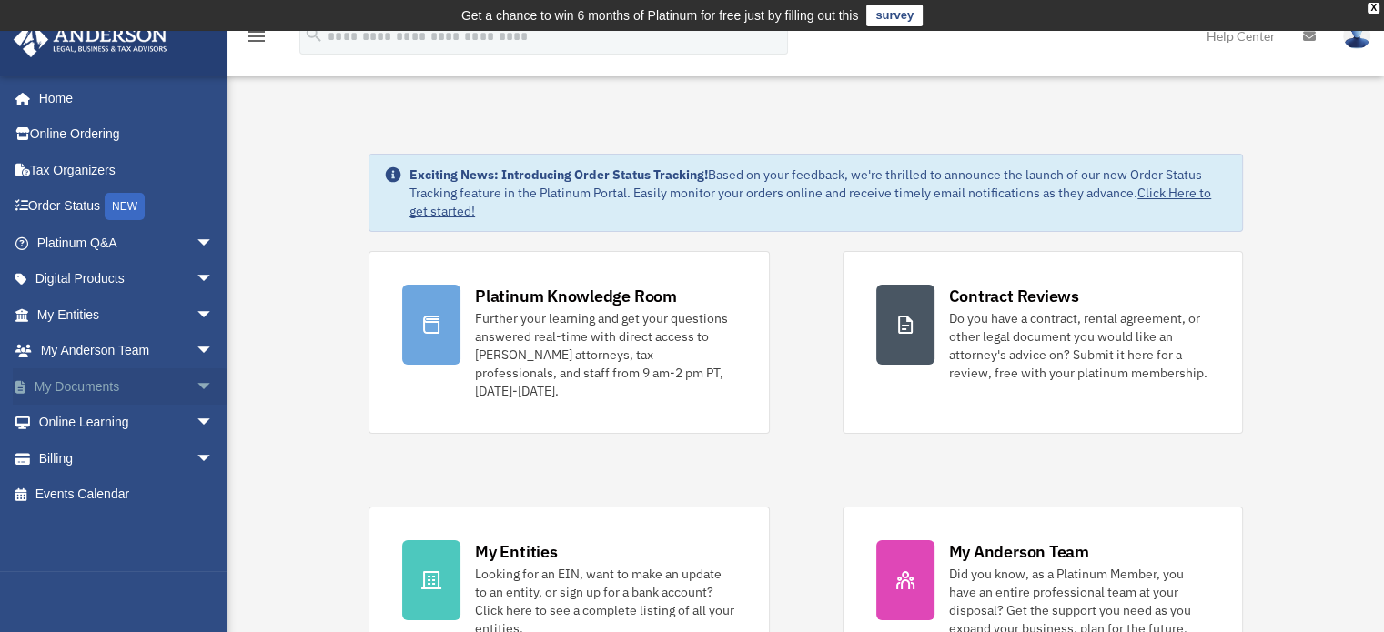
click at [196, 385] on span "arrow_drop_down" at bounding box center [214, 387] width 36 height 37
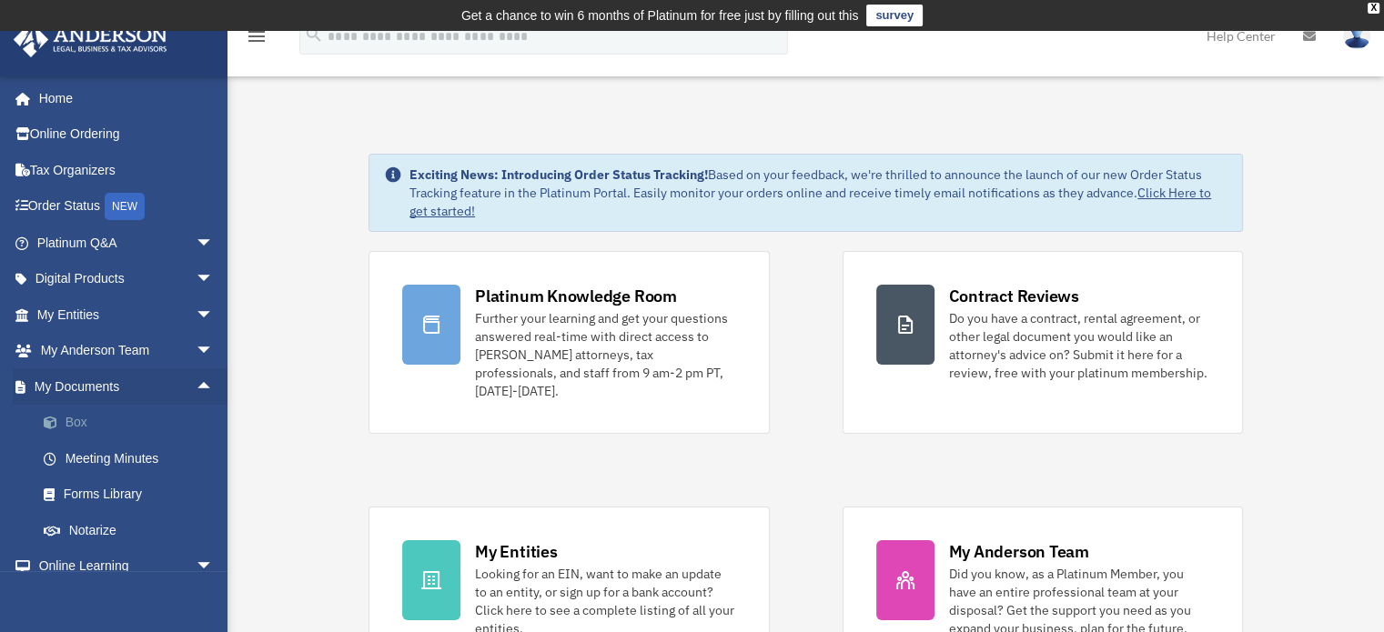
click at [74, 418] on link "Box" at bounding box center [133, 423] width 216 height 36
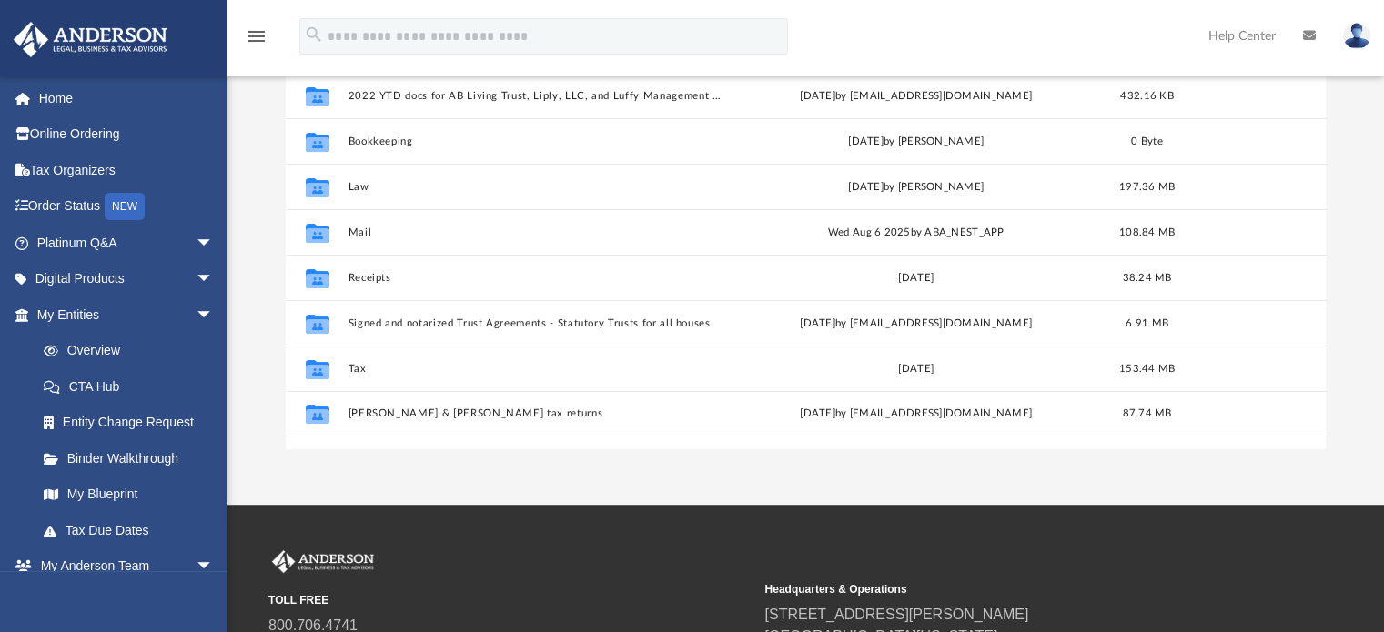
scroll to position [283, 0]
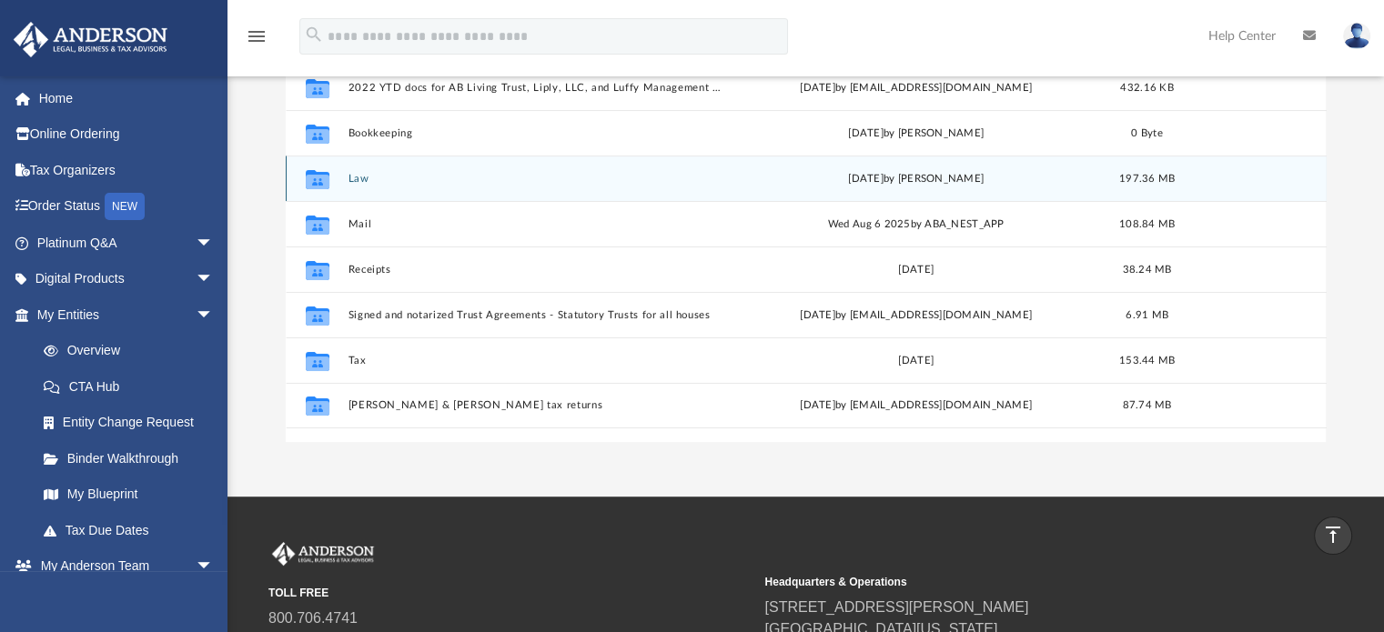
click at [369, 168] on div "Collaborated Folder Law [DATE] by [PERSON_NAME] 197.36 MB" at bounding box center [806, 178] width 1041 height 45
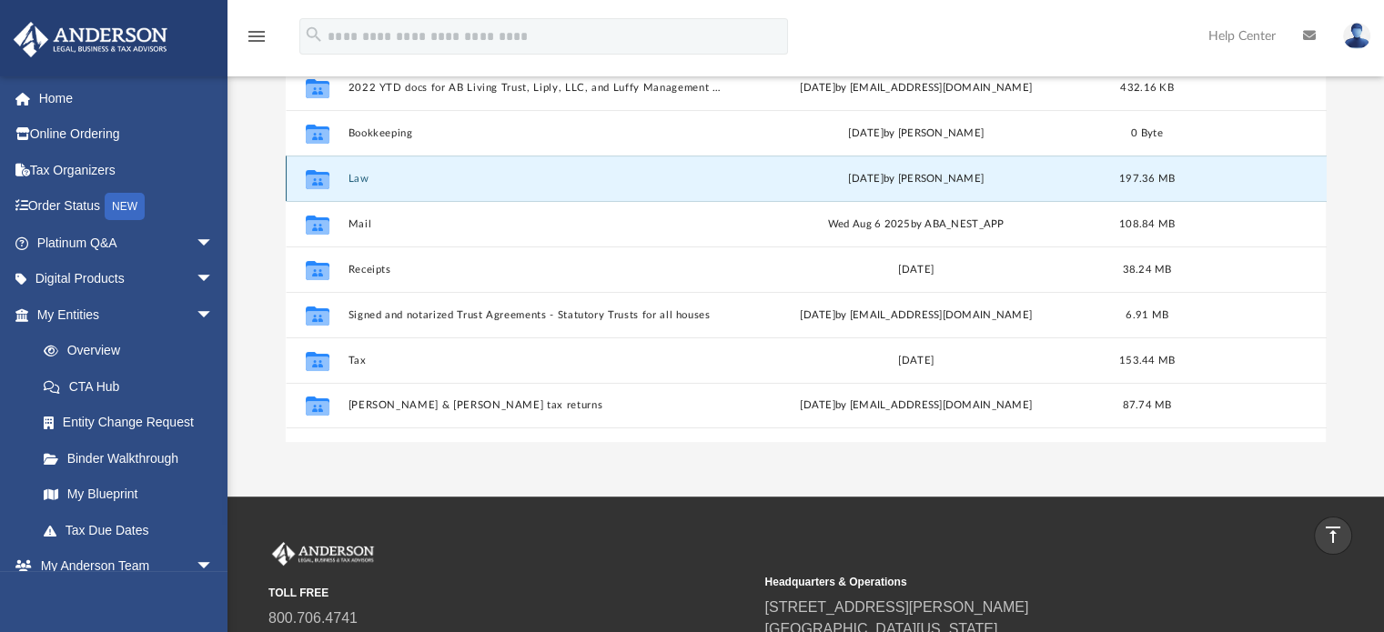
click at [365, 180] on button "Law" at bounding box center [534, 179] width 373 height 12
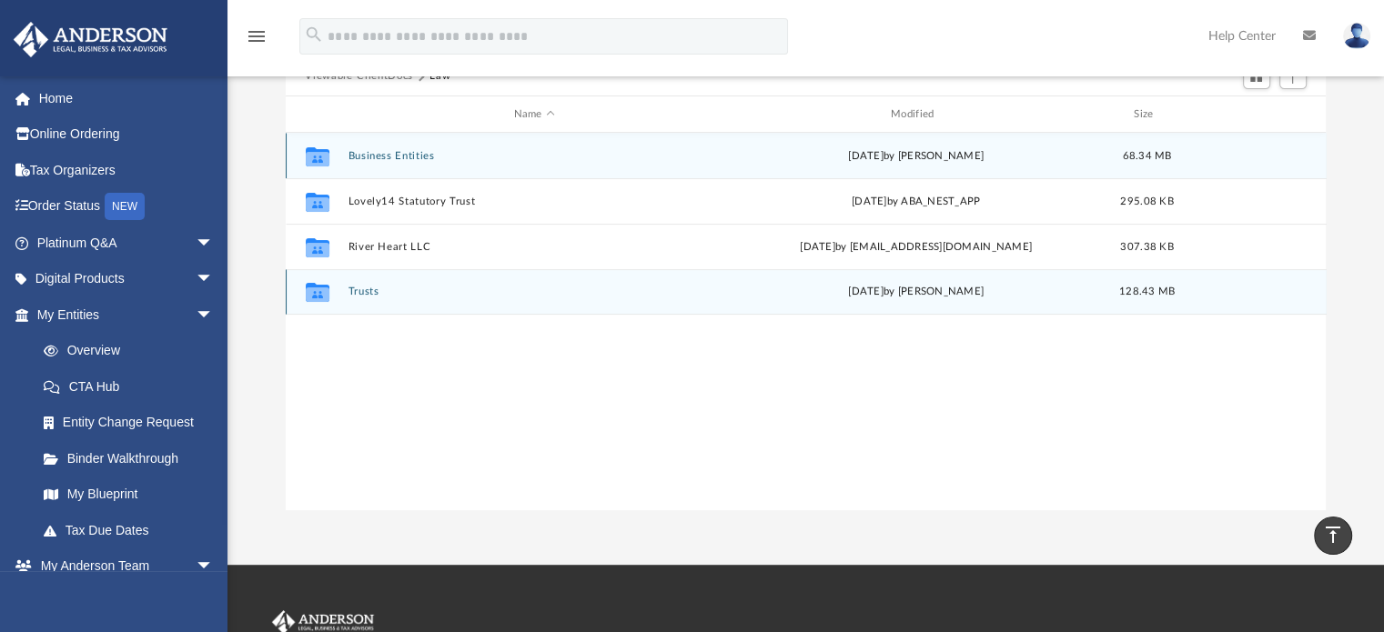
scroll to position [101, 0]
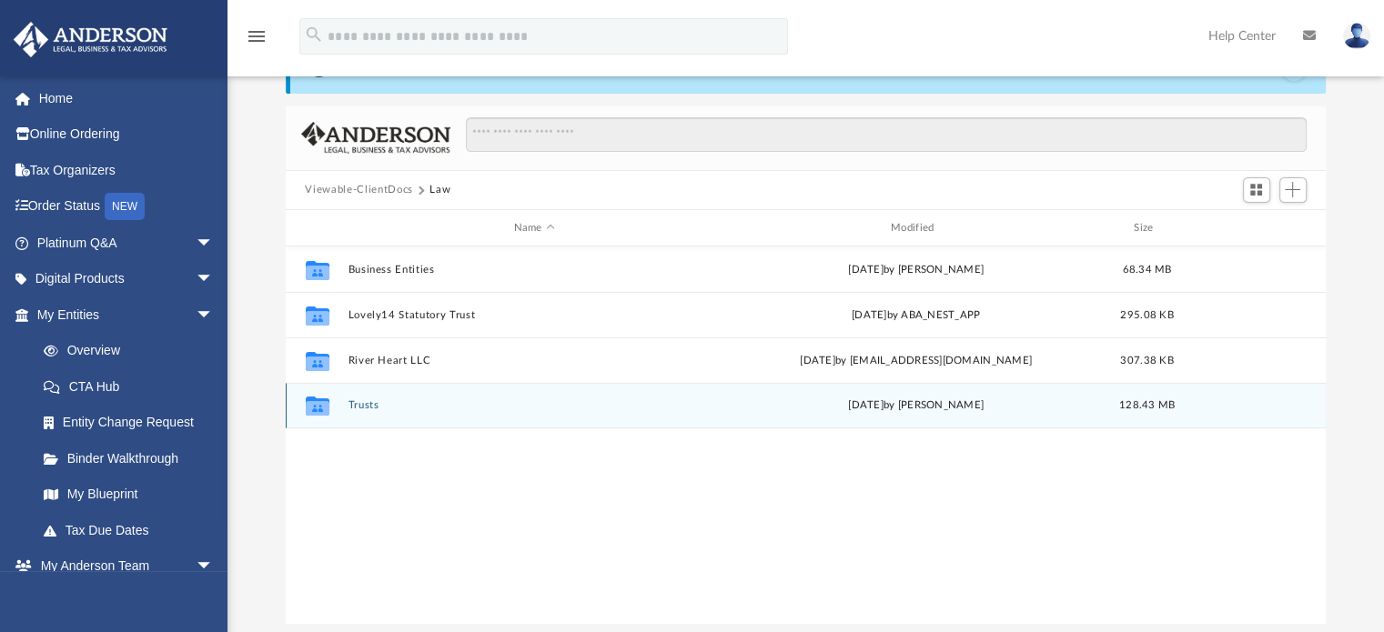
click at [362, 397] on div "Collaborated Folder Trusts [DATE] by [PERSON_NAME] 128.43 MB" at bounding box center [806, 405] width 1041 height 45
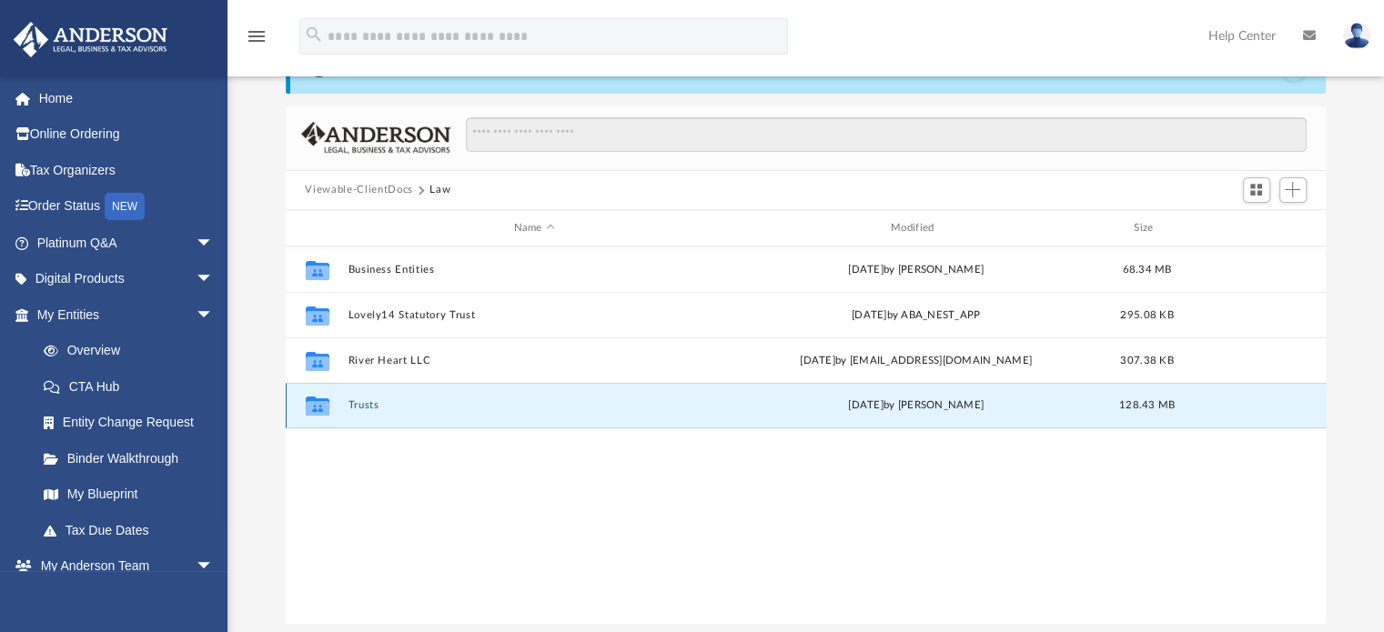
click at [362, 403] on button "Trusts" at bounding box center [534, 406] width 373 height 12
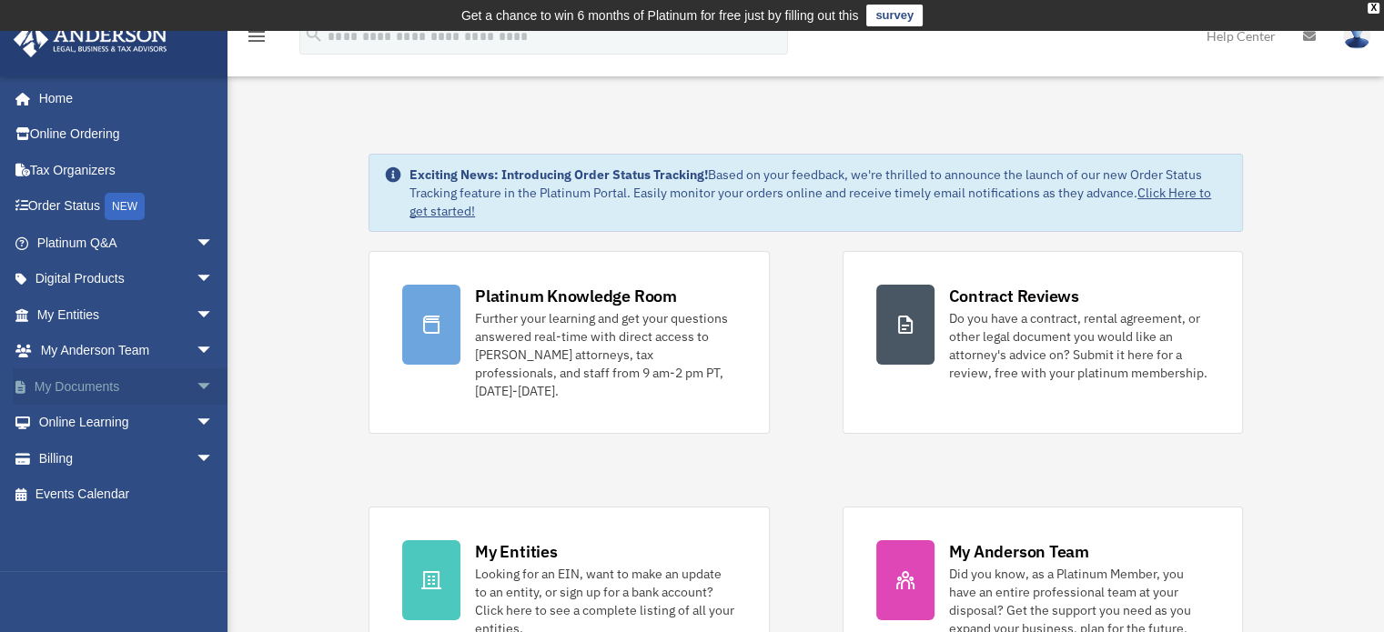
click at [84, 380] on link "My Documents arrow_drop_down" at bounding box center [127, 387] width 228 height 36
click at [202, 381] on span "arrow_drop_down" at bounding box center [214, 387] width 36 height 37
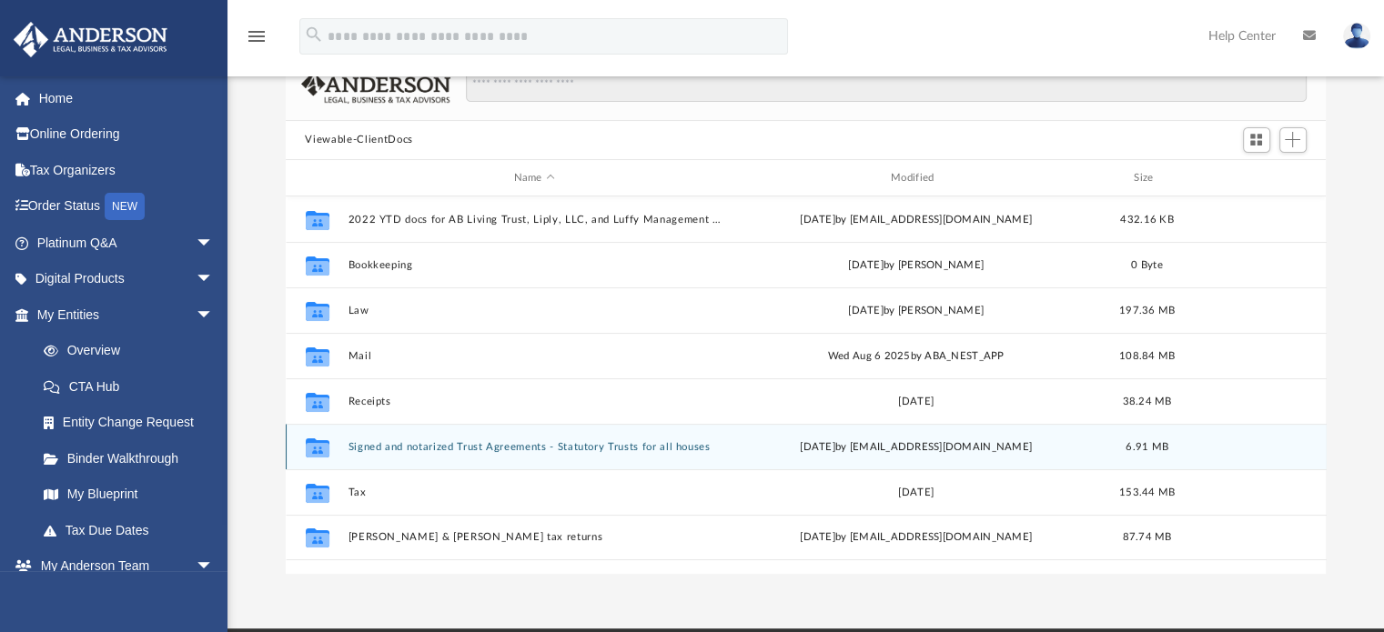
scroll to position [273, 0]
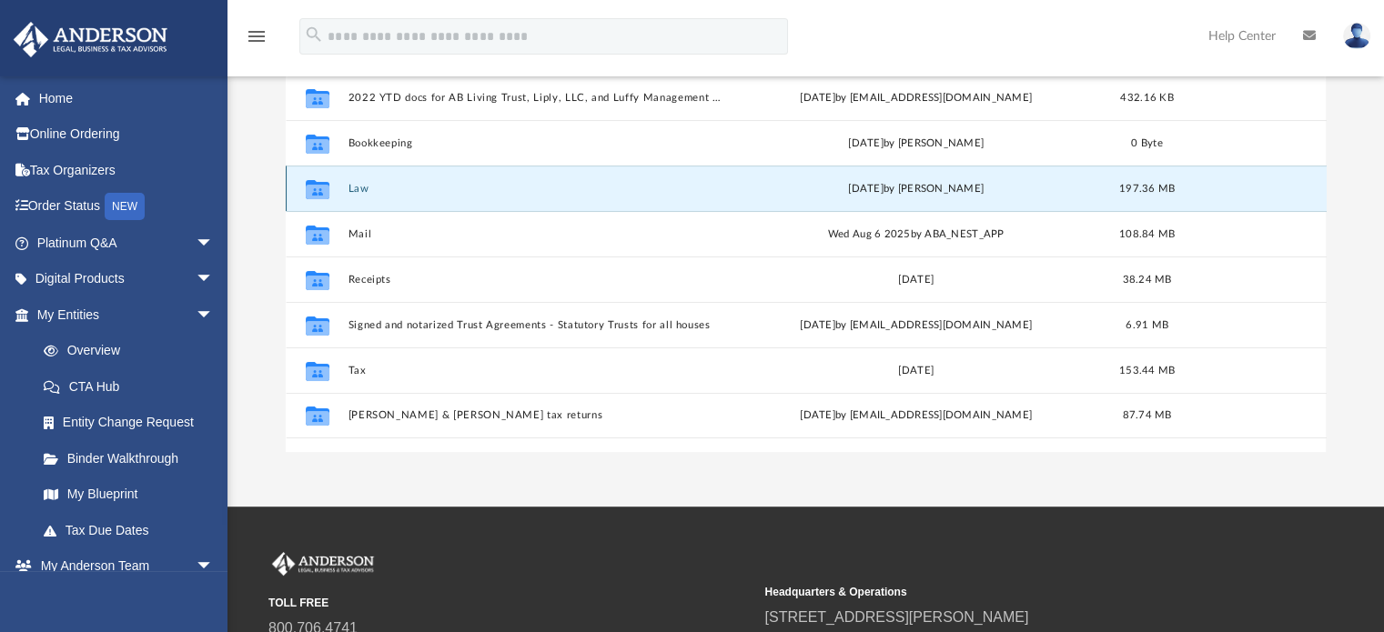
click at [362, 188] on button "Law" at bounding box center [534, 189] width 373 height 12
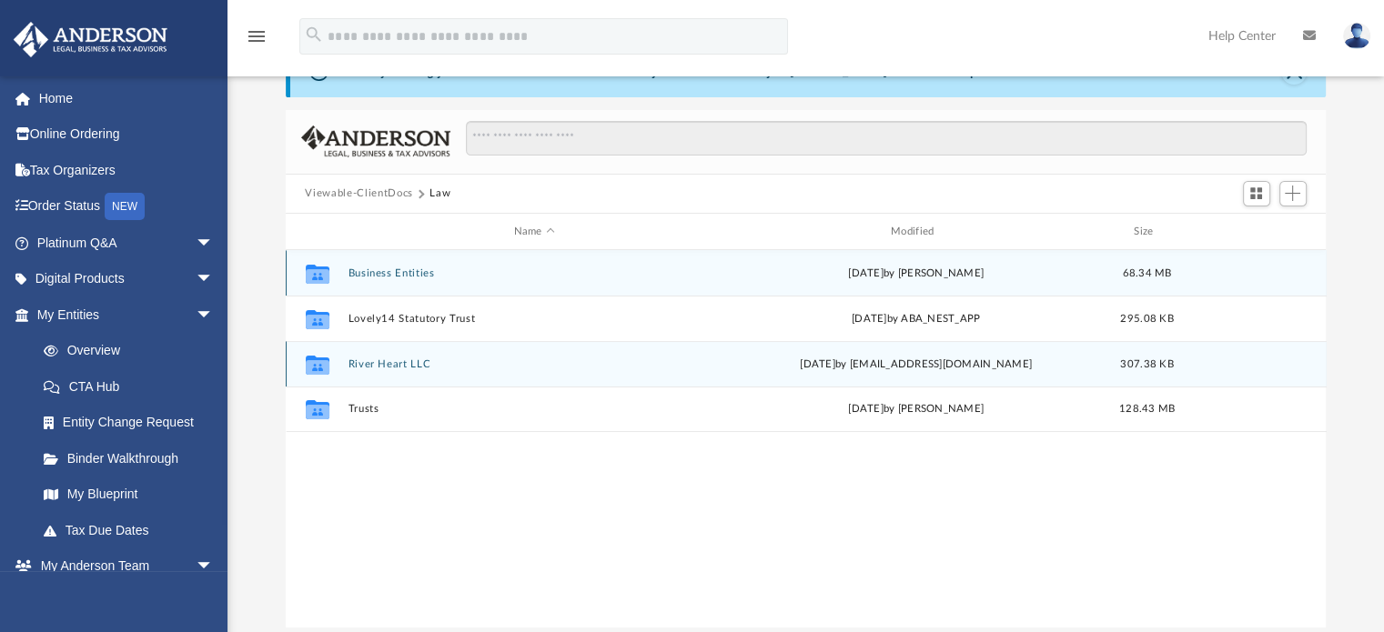
scroll to position [91, 0]
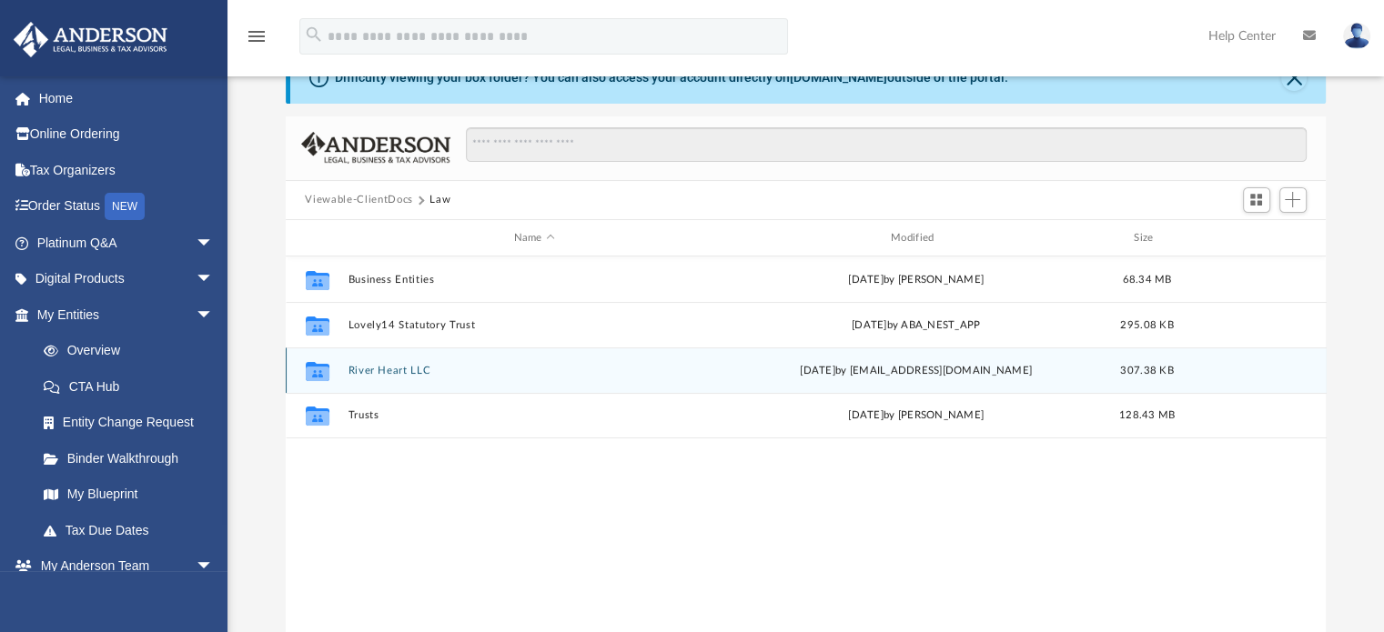
click at [386, 369] on button "River Heart LLC" at bounding box center [534, 371] width 373 height 12
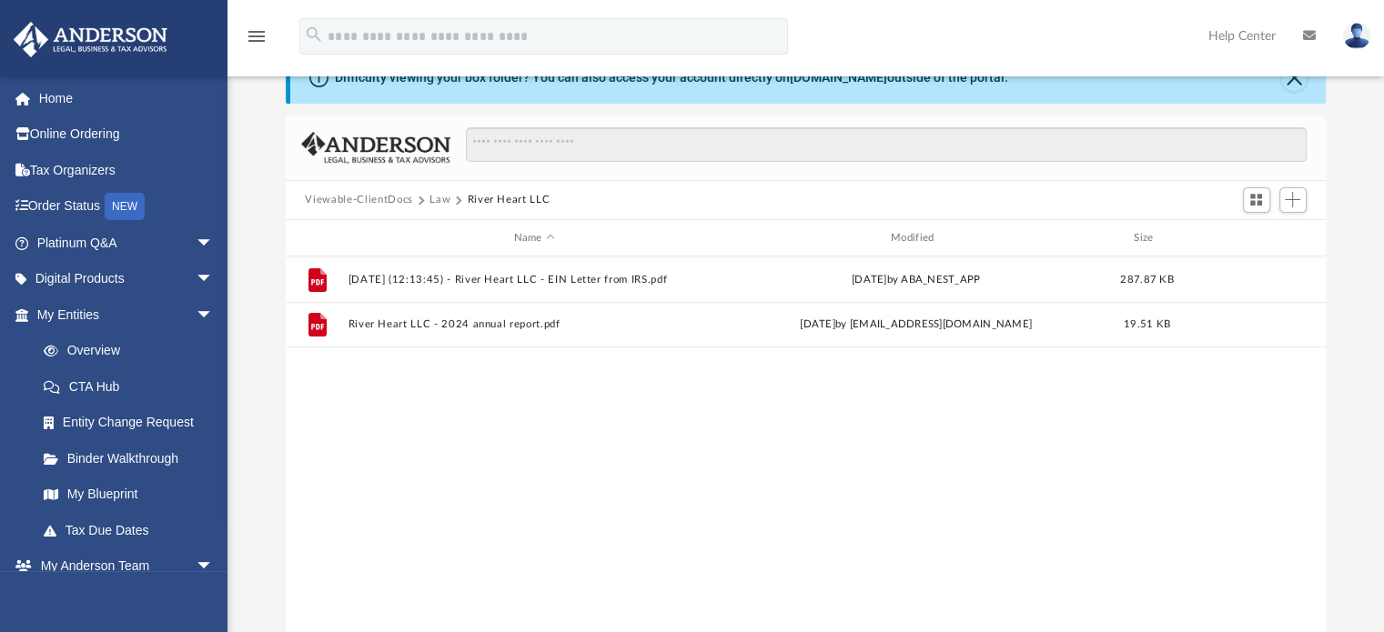
click at [430, 193] on button "Law" at bounding box center [439, 200] width 21 height 16
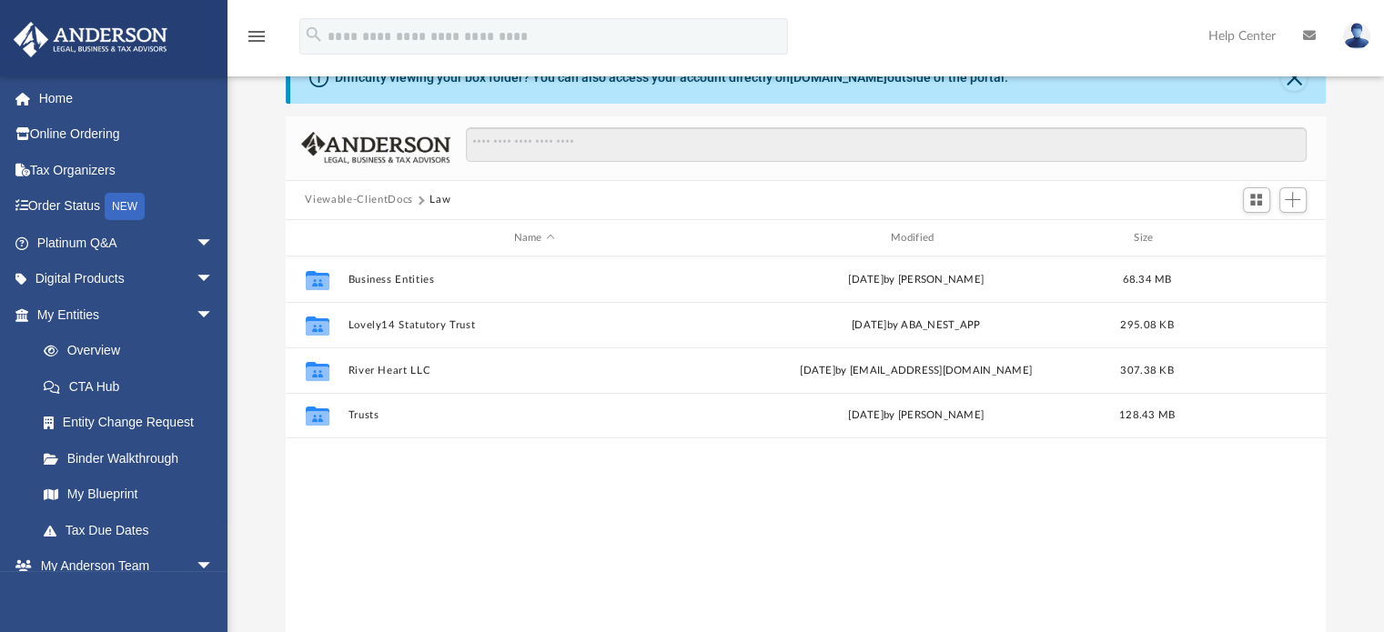
click at [349, 192] on button "Viewable-ClientDocs" at bounding box center [358, 200] width 107 height 16
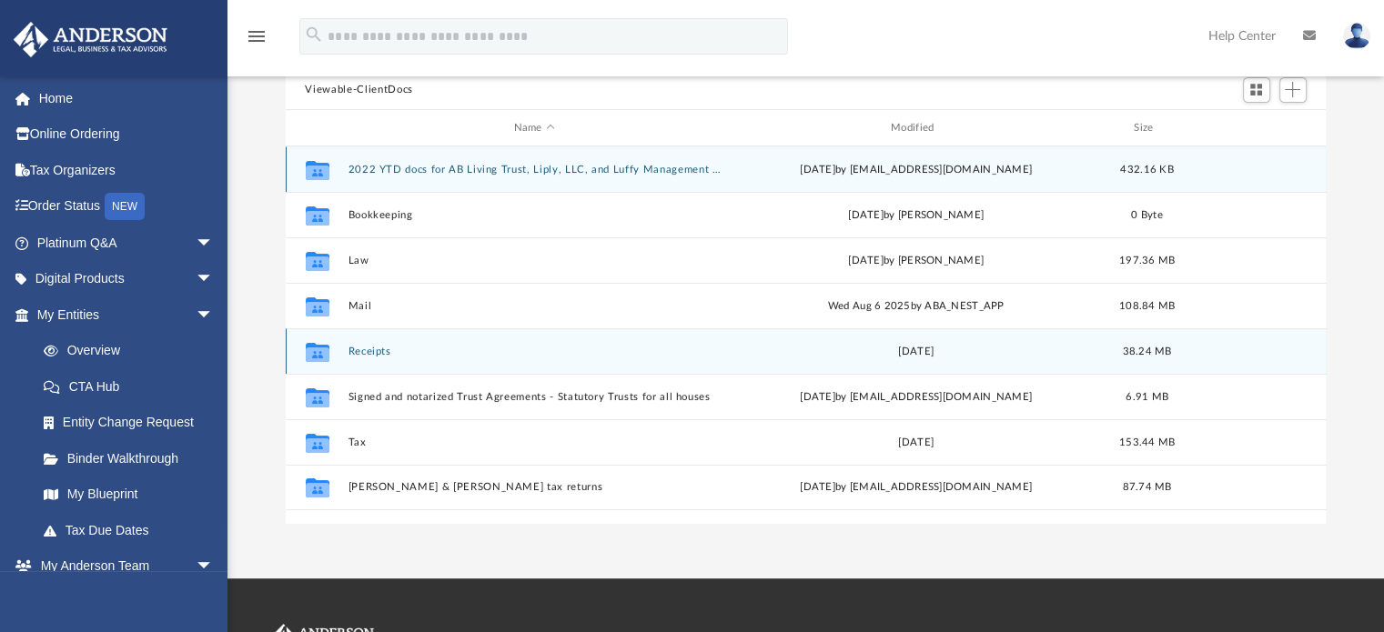
scroll to position [182, 0]
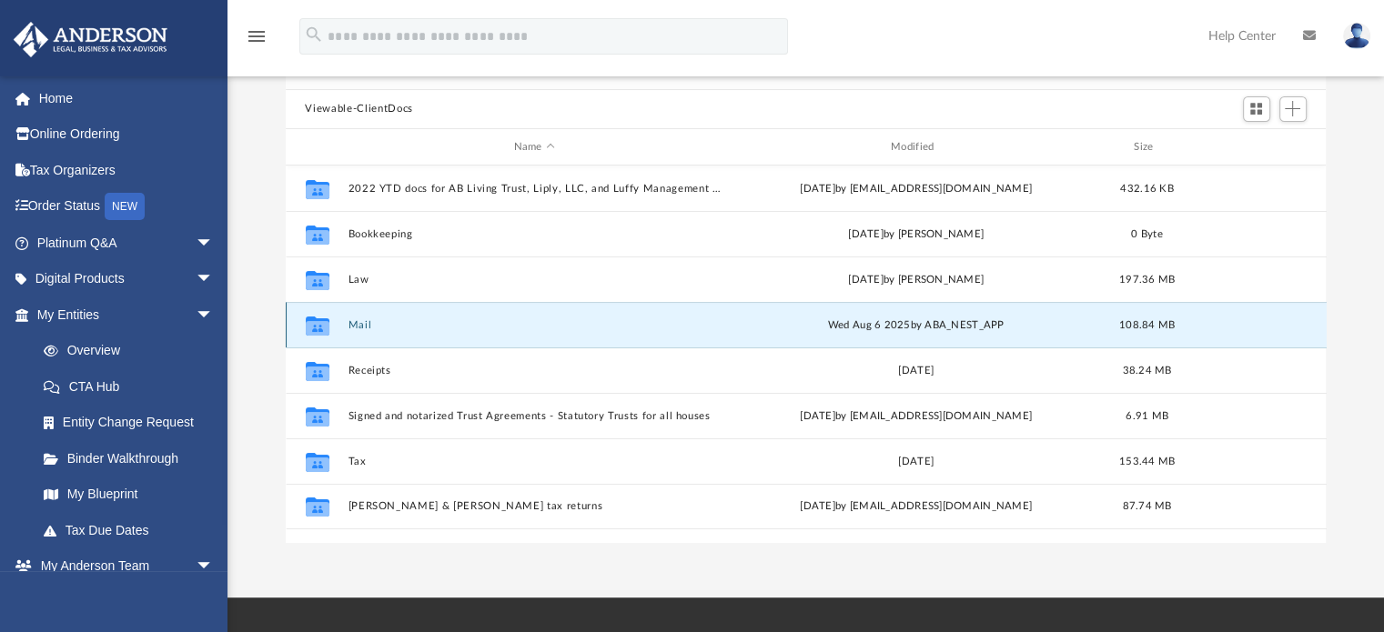
click at [369, 320] on button "Mail" at bounding box center [534, 325] width 373 height 12
click at [360, 319] on button "Mail" at bounding box center [534, 325] width 373 height 12
click at [349, 327] on button "Mail" at bounding box center [534, 325] width 373 height 12
click at [335, 320] on div "Collaborated Folder" at bounding box center [316, 325] width 45 height 29
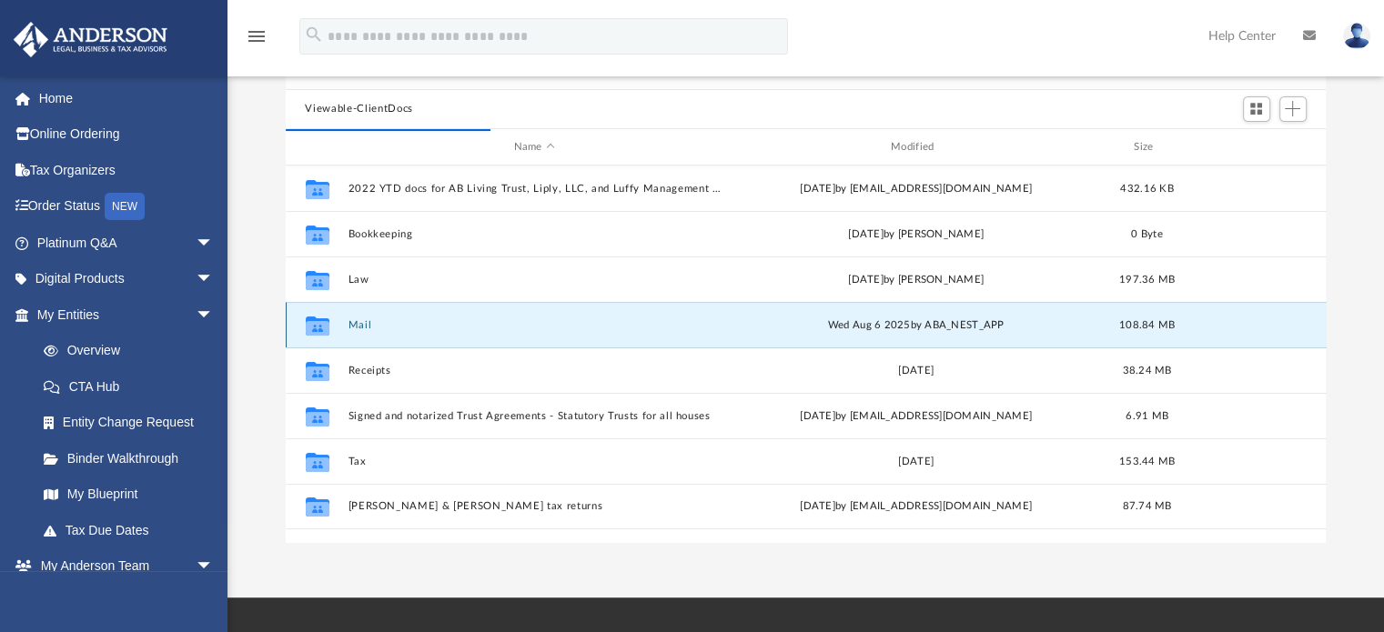
click at [324, 327] on icon "grid" at bounding box center [317, 328] width 24 height 15
click at [371, 328] on button "Mail" at bounding box center [534, 325] width 373 height 12
click at [373, 318] on div "Collaborated Folder Mail Wed Aug 6 2025 by ABA_NEST_APP 108.84 MB" at bounding box center [806, 324] width 1041 height 45
click at [396, 321] on button "Mail" at bounding box center [534, 325] width 373 height 12
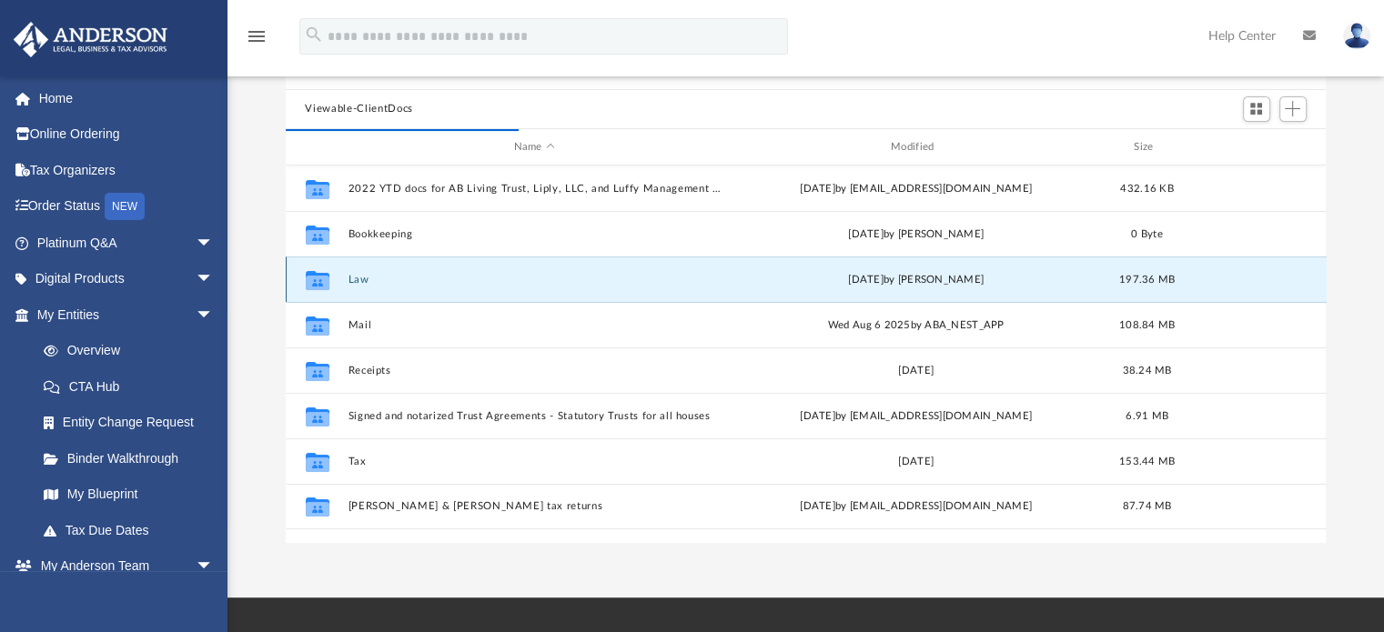
click at [364, 279] on button "Law" at bounding box center [534, 280] width 373 height 12
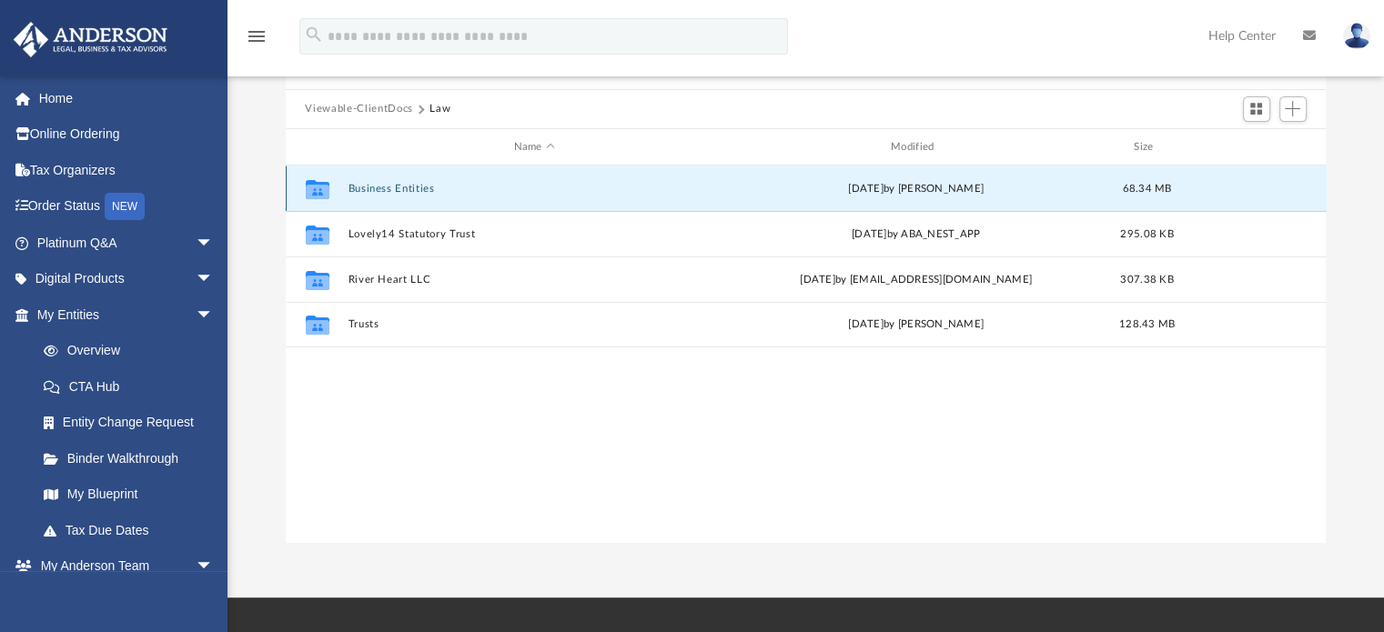
click at [425, 190] on button "Business Entities" at bounding box center [534, 189] width 373 height 12
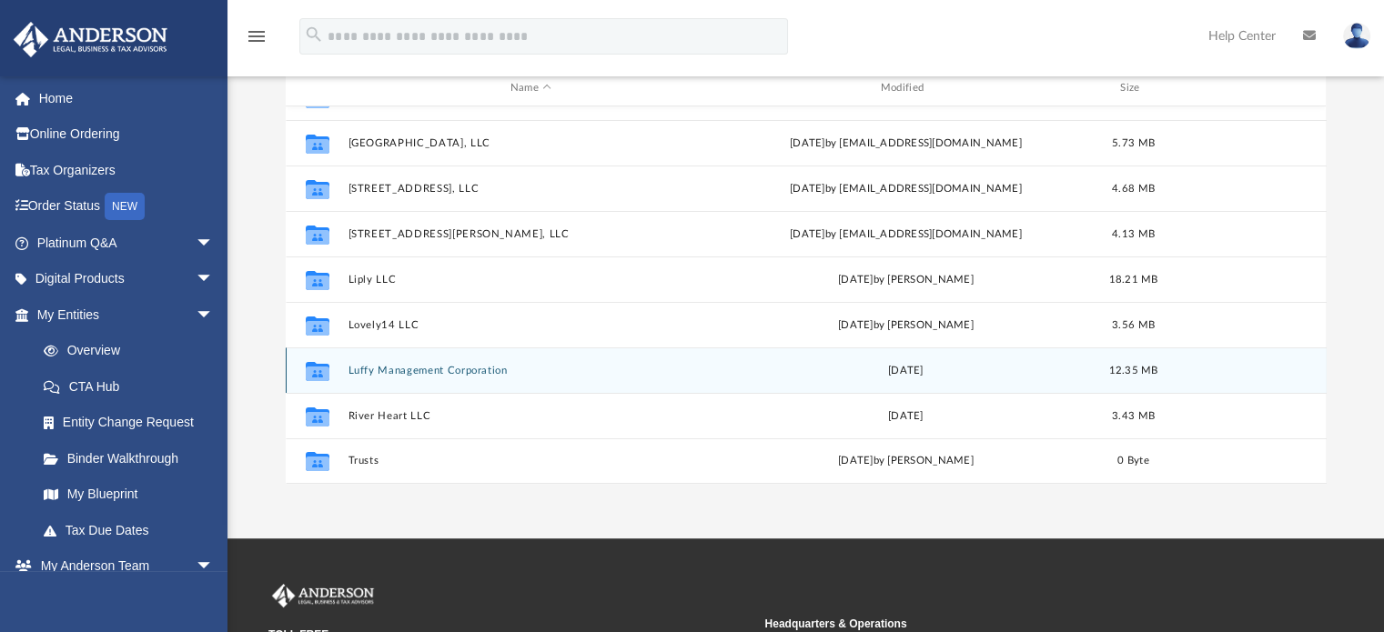
scroll to position [273, 0]
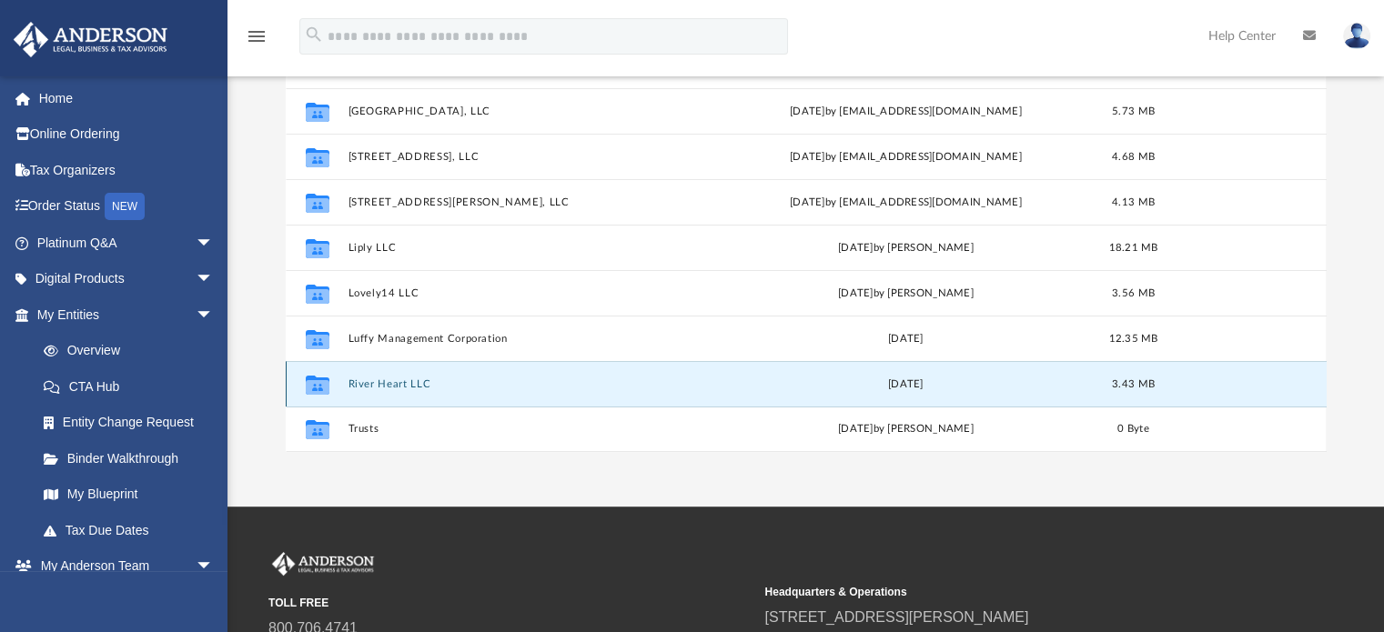
click at [426, 383] on button "River Heart LLC" at bounding box center [531, 385] width 367 height 12
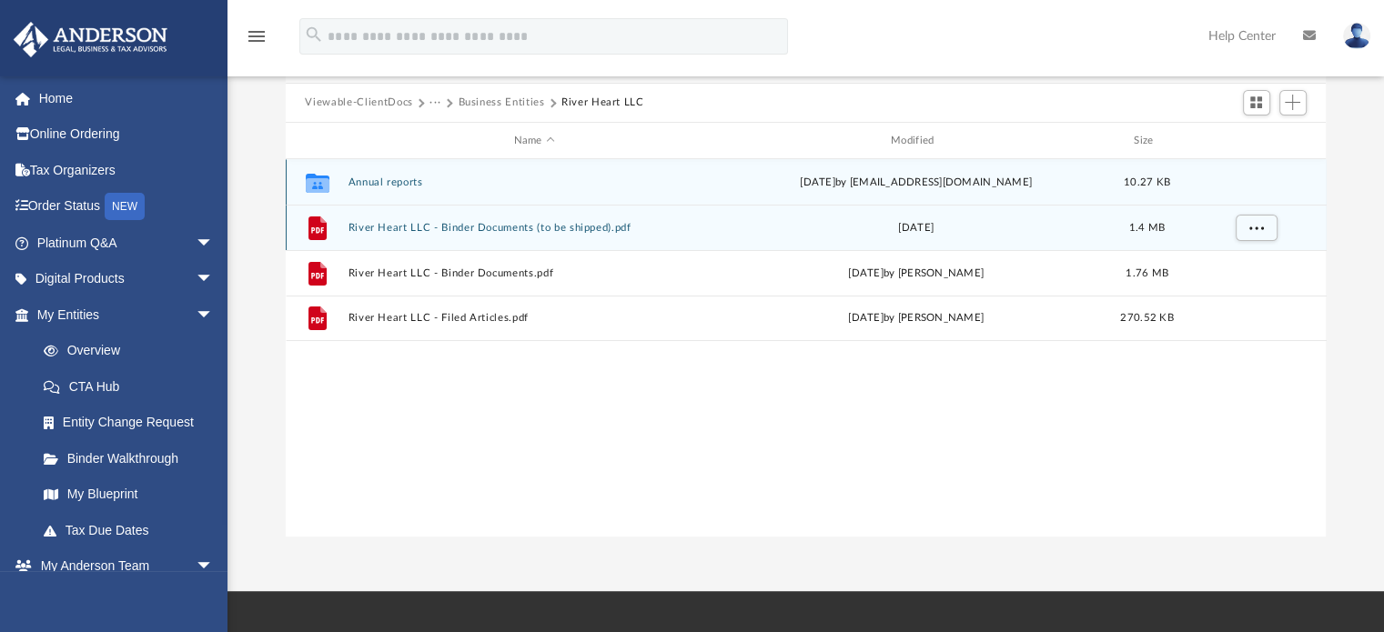
scroll to position [91, 0]
